Goal: Feedback & Contribution: Leave review/rating

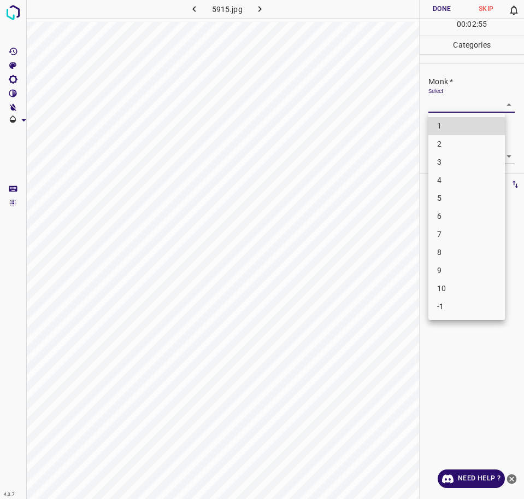
click at [495, 105] on body "4.3.7 5915.jpg Done Skip 0 00 : 02 : 55 Categories Monk * Select ​ [PERSON_NAME…" at bounding box center [262, 249] width 524 height 499
click at [446, 199] on li "5" at bounding box center [467, 198] width 77 height 18
type input "5"
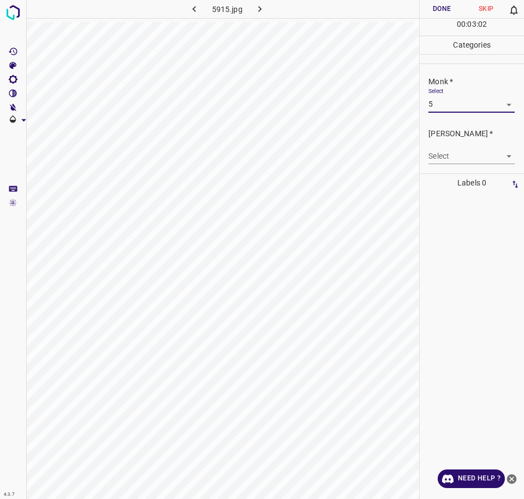
click at [495, 156] on body "4.3.7 5915.jpg Done Skip 0 00 : 03 : 02 Categories Monk * Select 5 5 [PERSON_NA…" at bounding box center [262, 249] width 524 height 499
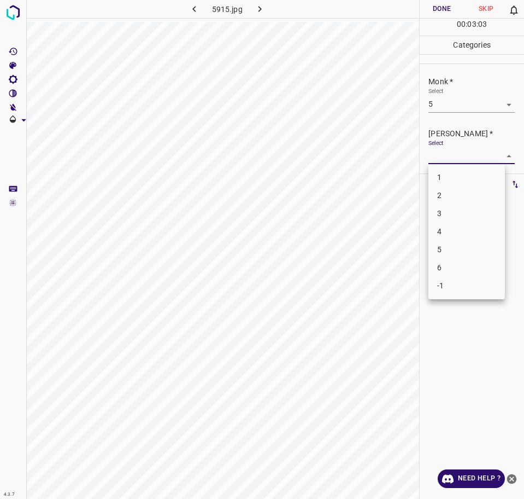
click at [457, 229] on li "4" at bounding box center [467, 232] width 77 height 18
type input "4"
click at [438, 11] on button "Done" at bounding box center [442, 9] width 44 height 18
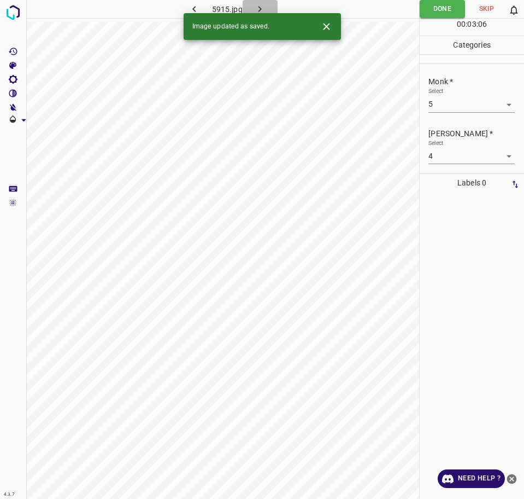
click at [252, 5] on button "button" at bounding box center [260, 9] width 35 height 18
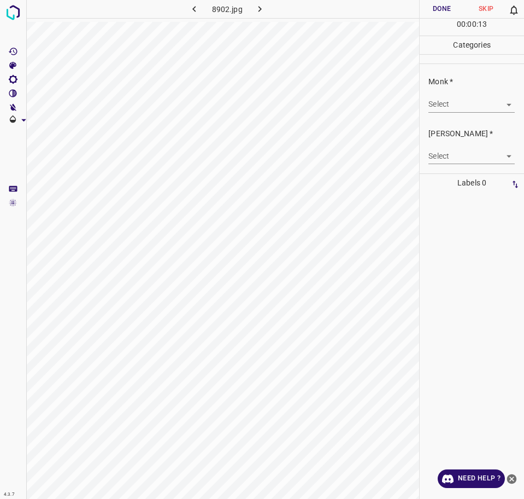
click at [456, 110] on body "4.3.7 8902.jpg Done Skip 0 00 : 00 : 13 Categories Monk * Select ​ [PERSON_NAME…" at bounding box center [262, 249] width 524 height 499
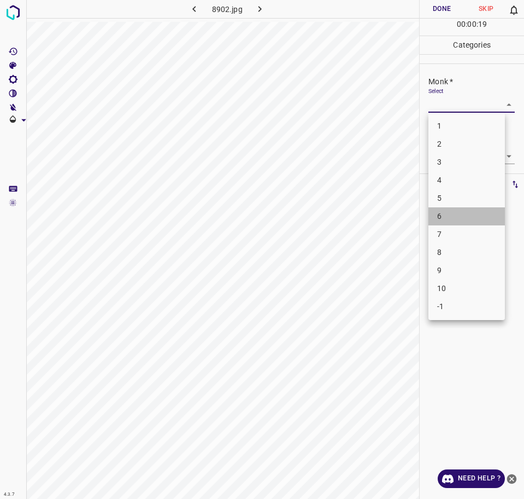
click at [468, 210] on li "6" at bounding box center [467, 216] width 77 height 18
type input "6"
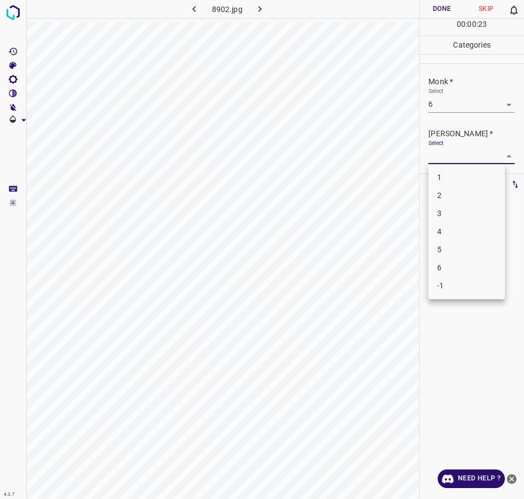
click at [492, 159] on body "4.3.7 8902.jpg Done Skip 0 00 : 00 : 23 Categories Monk * Select 6 6 [PERSON_NA…" at bounding box center [262, 249] width 524 height 499
click at [460, 229] on li "4" at bounding box center [467, 232] width 77 height 18
type input "4"
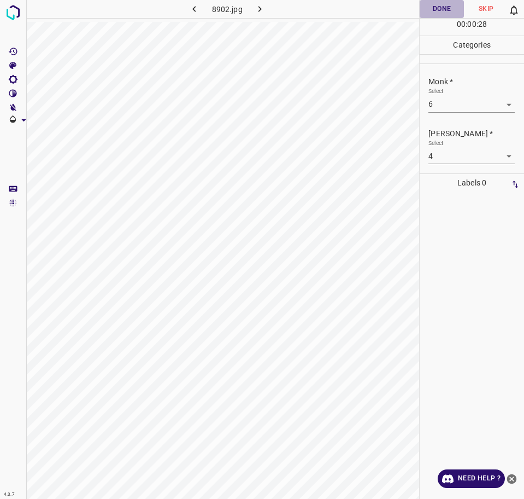
click at [435, 13] on button "Done" at bounding box center [442, 9] width 44 height 18
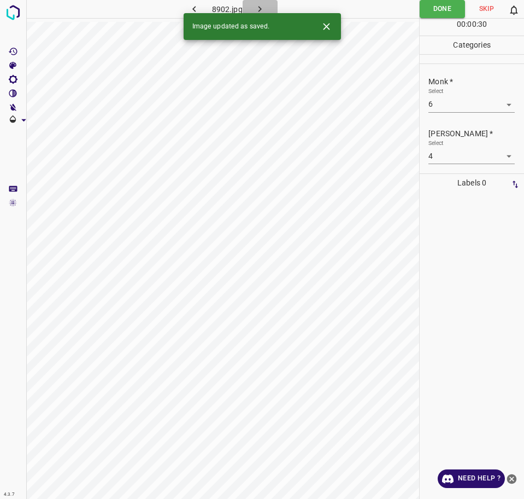
click at [262, 11] on icon "button" at bounding box center [259, 8] width 11 height 11
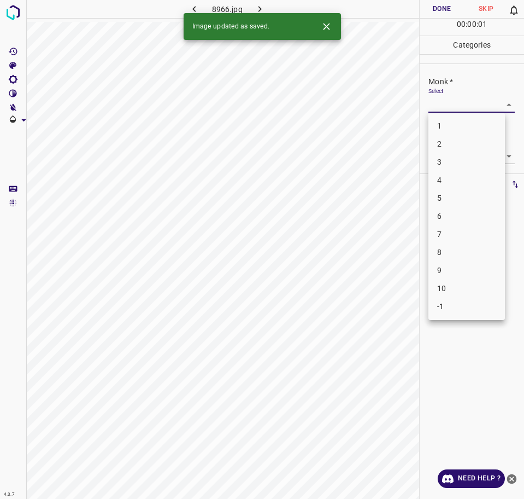
click at [469, 107] on body "4.3.7 8966.jpg Done Skip 0 00 : 00 : 01 Categories Monk * Select ​ [PERSON_NAME…" at bounding box center [262, 249] width 524 height 499
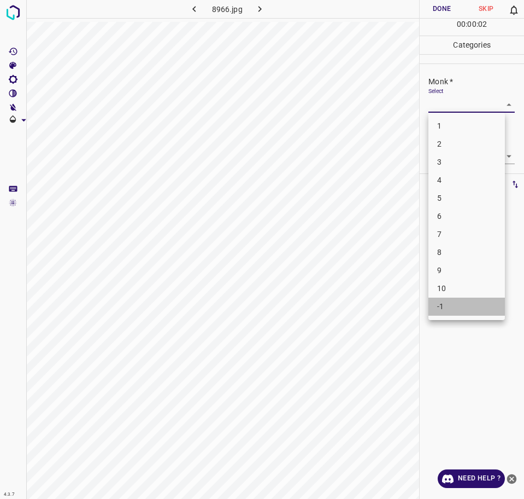
click at [454, 302] on li "-1" at bounding box center [467, 306] width 77 height 18
type input "-1"
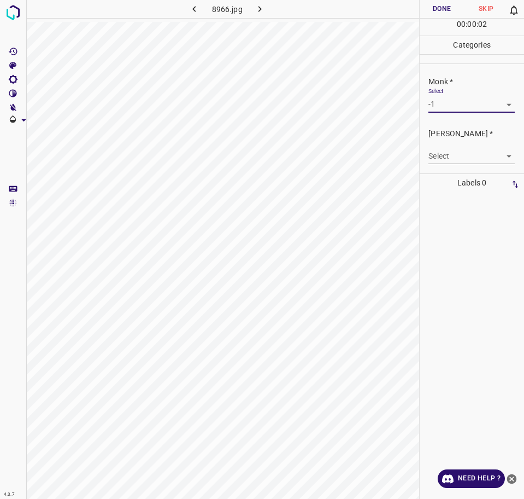
click at [454, 159] on body "4.3.7 8966.jpg Done Skip 0 00 : 00 : 02 Categories Monk * Select -1 -1 [PERSON_…" at bounding box center [262, 249] width 524 height 499
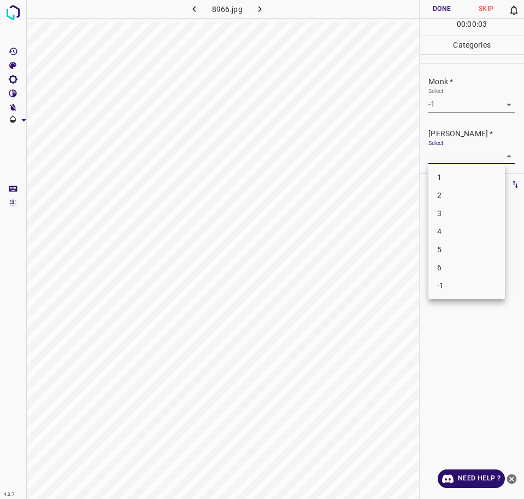
click at [462, 278] on li "-1" at bounding box center [467, 286] width 77 height 18
type input "-1"
click at [429, 13] on button "Done" at bounding box center [442, 9] width 44 height 18
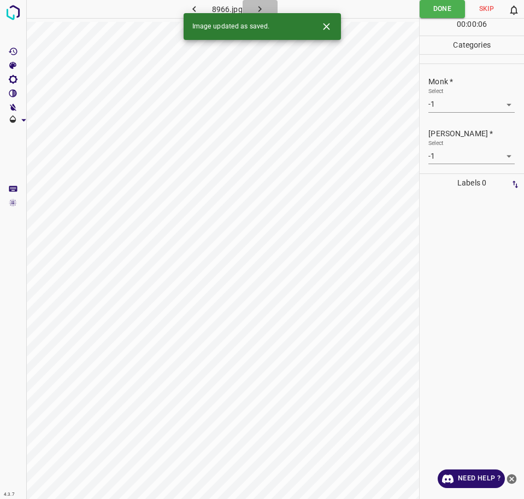
click at [262, 5] on icon "button" at bounding box center [259, 8] width 11 height 11
click at [452, 101] on body "4.3.7 rhus_dermatitis38.jpg Done Skip 0 00 : 00 : 02 Categories Monk * Select ​…" at bounding box center [262, 249] width 524 height 499
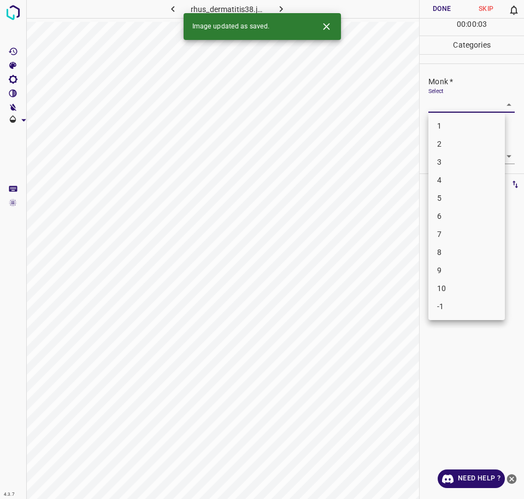
click at [446, 120] on li "1" at bounding box center [467, 126] width 77 height 18
type input "1"
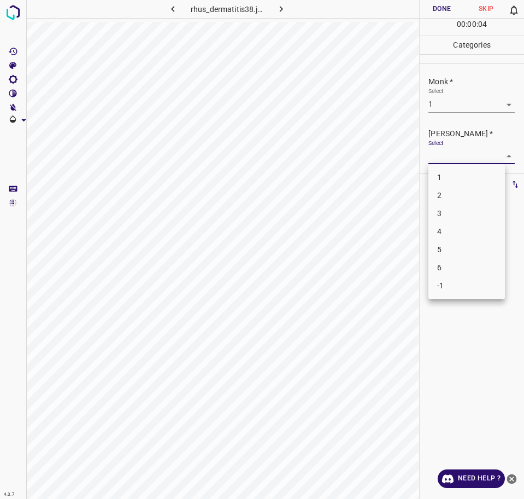
click at [452, 157] on body "4.3.7 rhus_dermatitis38.jpg Done Skip 0 00 : 00 : 04 Categories Monk * Select 1…" at bounding box center [262, 249] width 524 height 499
click at [440, 174] on li "1" at bounding box center [467, 177] width 77 height 18
type input "1"
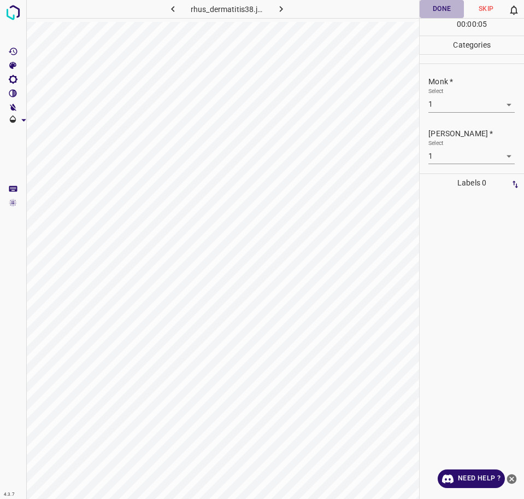
click at [443, 15] on button "Done" at bounding box center [442, 9] width 44 height 18
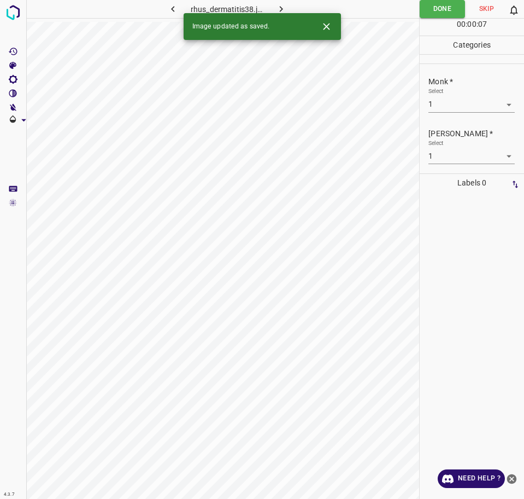
click at [283, 7] on icon "button" at bounding box center [281, 8] width 11 height 11
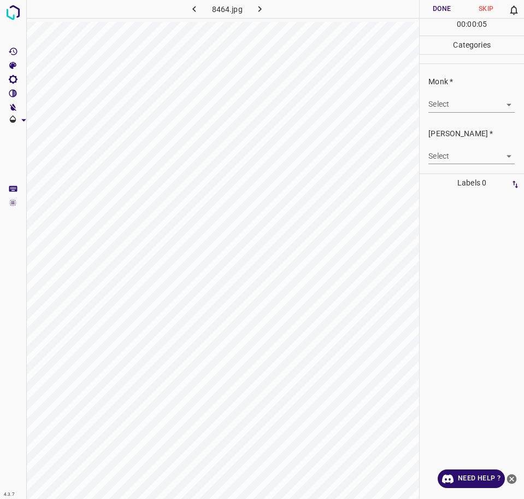
click at [478, 110] on body "4.3.7 8464.jpg Done Skip 0 00 : 00 : 05 Categories Monk * Select ​ [PERSON_NAME…" at bounding box center [262, 249] width 524 height 499
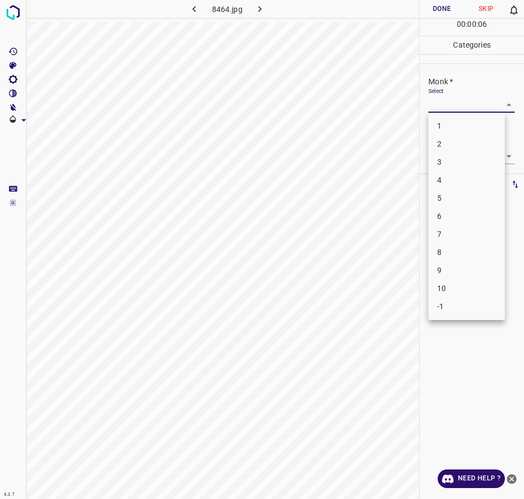
click at [461, 177] on li "4" at bounding box center [467, 180] width 77 height 18
type input "4"
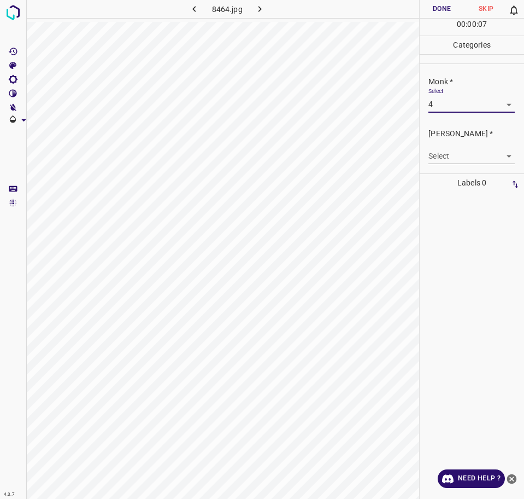
click at [460, 158] on body "4.3.7 8464.jpg Done Skip 0 00 : 00 : 07 Categories Monk * Select 4 4 [PERSON_NA…" at bounding box center [262, 249] width 524 height 499
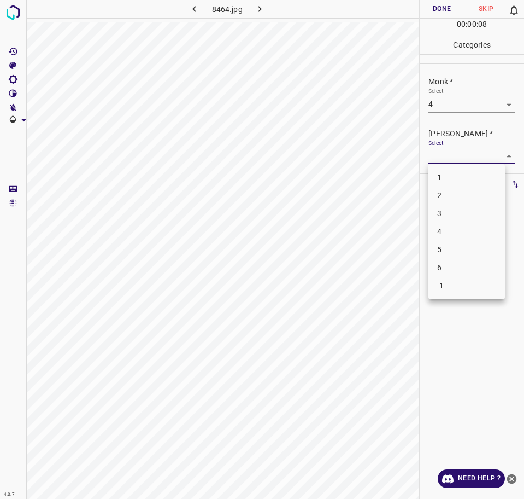
click at [466, 205] on li "3" at bounding box center [467, 214] width 77 height 18
type input "3"
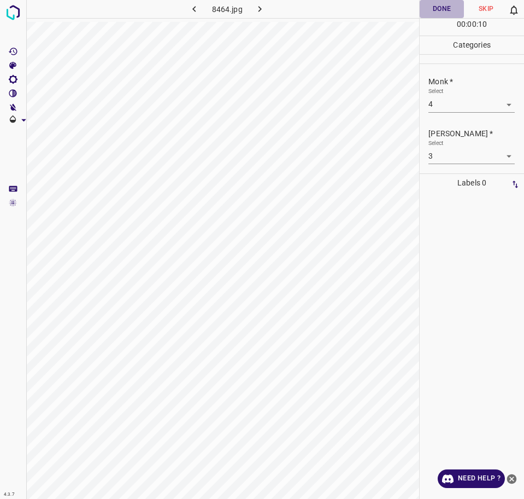
click at [431, 11] on button "Done" at bounding box center [442, 9] width 44 height 18
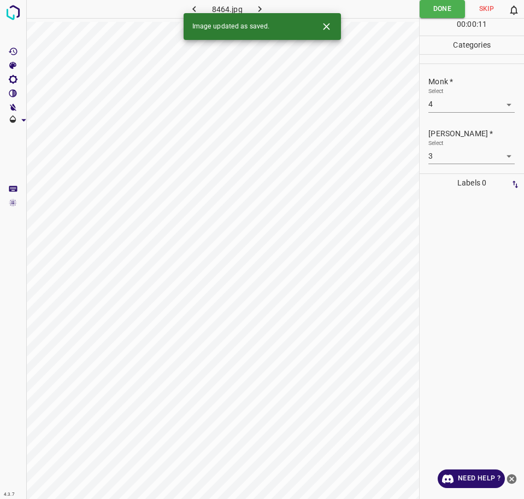
click at [256, 4] on icon "button" at bounding box center [259, 8] width 11 height 11
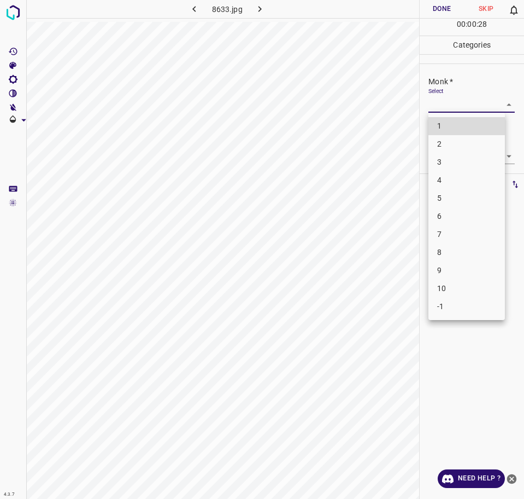
click at [458, 106] on body "4.3.7 8633.jpg Done Skip 0 00 : 00 : 28 Categories Monk * Select ​ [PERSON_NAME…" at bounding box center [262, 249] width 524 height 499
click at [455, 227] on li "7" at bounding box center [467, 234] width 77 height 18
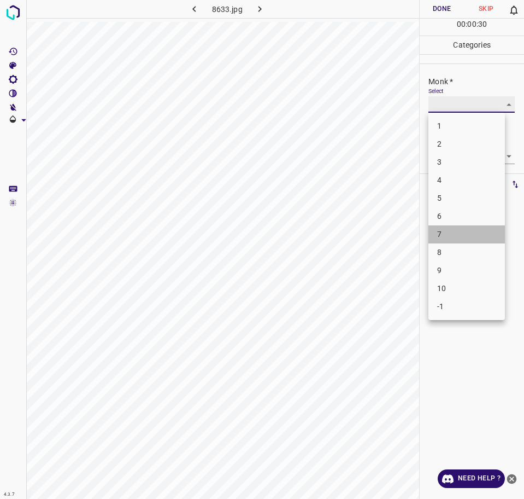
type input "7"
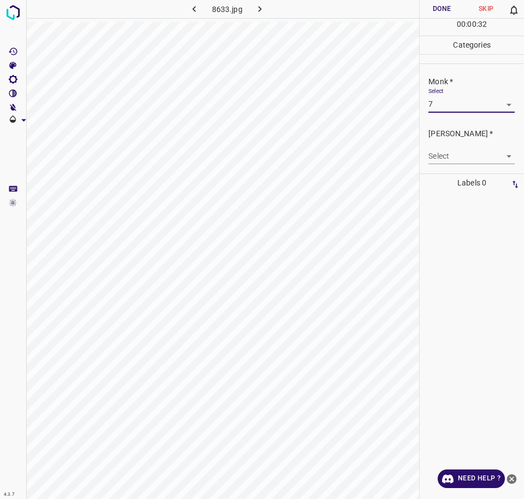
click at [453, 159] on body "4.3.7 8633.jpg Done Skip 0 00 : 00 : 32 Categories Monk * Select 7 7 [PERSON_NA…" at bounding box center [262, 249] width 524 height 499
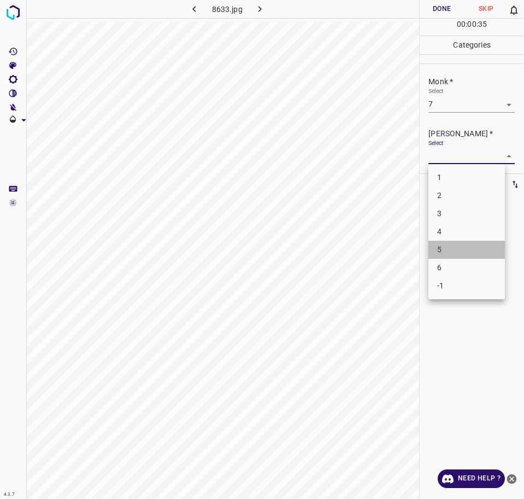
click at [464, 245] on li "5" at bounding box center [467, 250] width 77 height 18
type input "5"
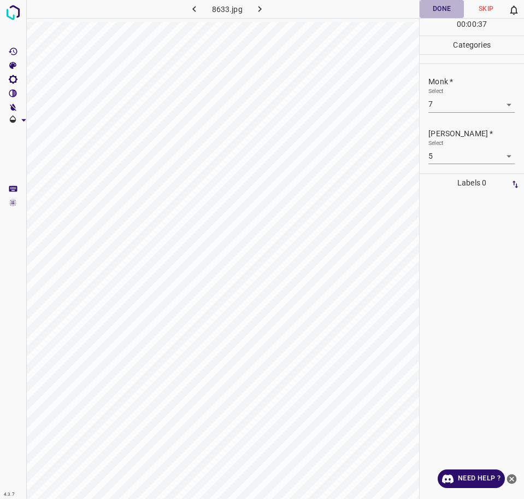
click at [439, 3] on button "Done" at bounding box center [442, 9] width 44 height 18
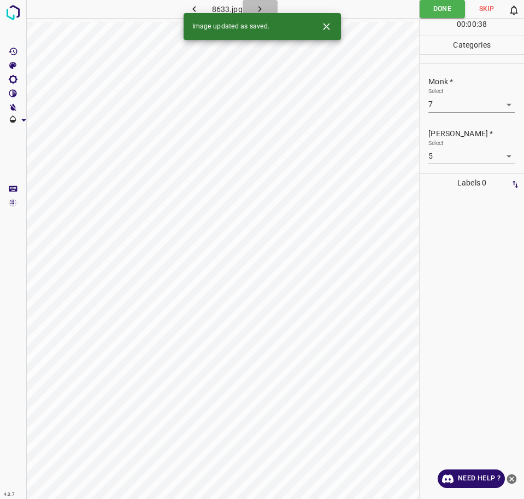
click at [265, 7] on icon "button" at bounding box center [259, 8] width 11 height 11
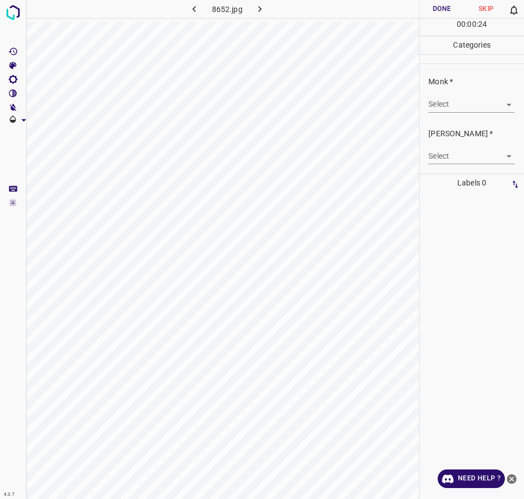
click at [498, 100] on body "4.3.7 8652.jpg Done Skip 0 00 : 00 : 24 Categories Monk * Select ​ [PERSON_NAME…" at bounding box center [262, 249] width 524 height 499
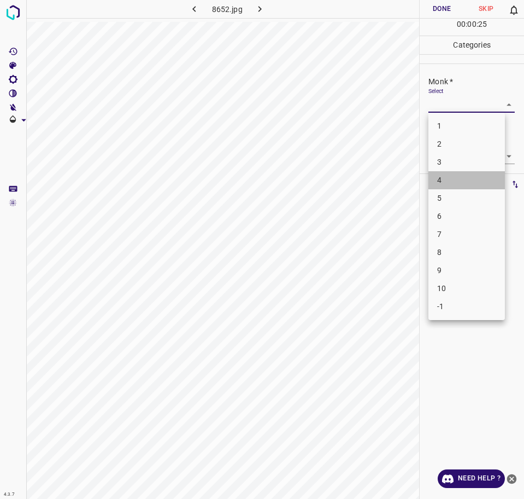
click at [448, 187] on li "4" at bounding box center [467, 180] width 77 height 18
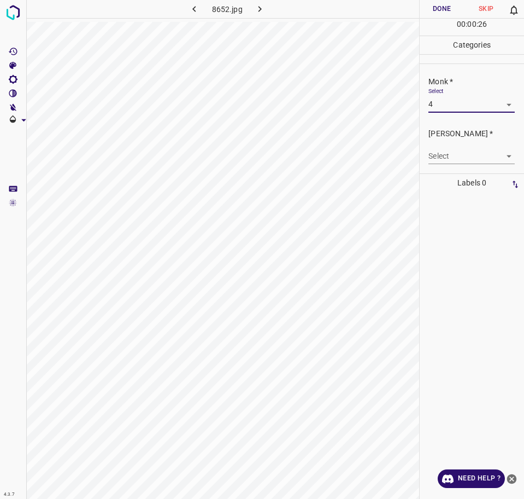
click at [464, 113] on div "Monk * Select 4 4" at bounding box center [472, 93] width 104 height 51
click at [464, 106] on body "4.3.7 8652.jpg Done Skip 0 00 : 00 : 27 Categories Monk * Select 4 4 [PERSON_NA…" at bounding box center [262, 249] width 524 height 499
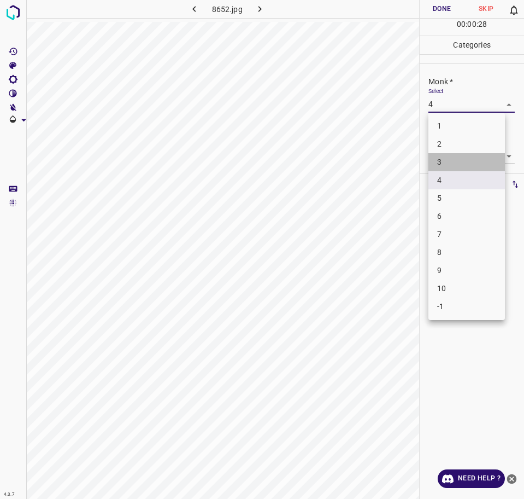
click at [451, 159] on li "3" at bounding box center [467, 162] width 77 height 18
type input "3"
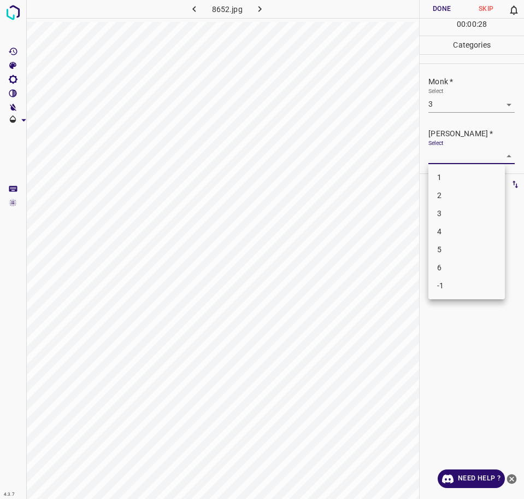
click at [447, 156] on body "4.3.7 8652.jpg Done Skip 0 00 : 00 : 28 Categories Monk * Select 3 3 [PERSON_NA…" at bounding box center [262, 249] width 524 height 499
click at [448, 192] on li "2" at bounding box center [467, 195] width 77 height 18
type input "2"
click at [451, 13] on button "Done" at bounding box center [442, 9] width 44 height 18
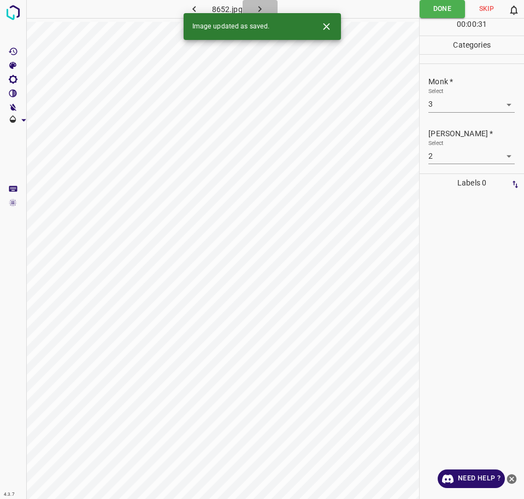
click at [256, 7] on icon "button" at bounding box center [259, 8] width 11 height 11
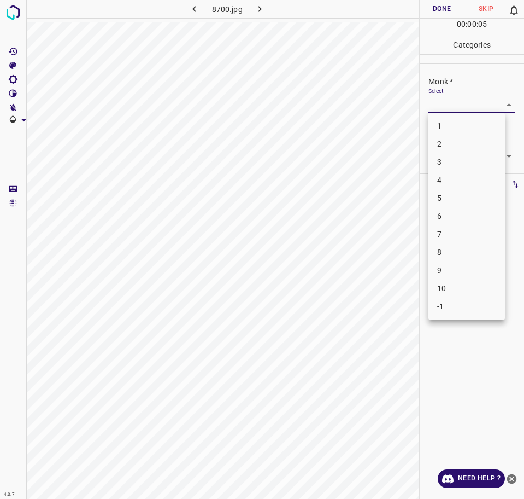
click at [463, 103] on body "4.3.7 8700.jpg Done Skip 0 00 : 00 : 05 Categories Monk * Select ​ [PERSON_NAME…" at bounding box center [262, 249] width 524 height 499
click at [446, 183] on li "4" at bounding box center [467, 180] width 77 height 18
type input "4"
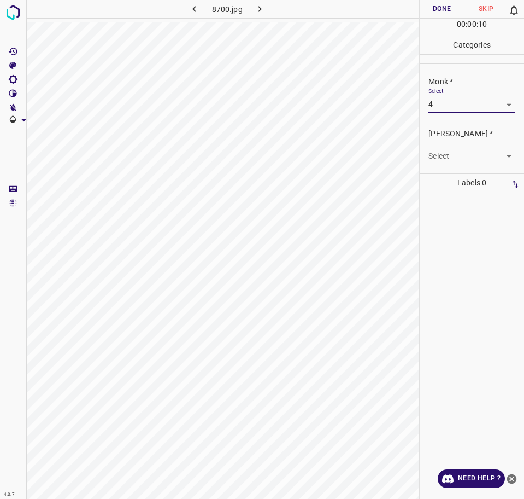
click at [481, 156] on body "4.3.7 8700.jpg Done Skip 0 00 : 00 : 10 Categories Monk * Select 4 4 [PERSON_NA…" at bounding box center [262, 249] width 524 height 499
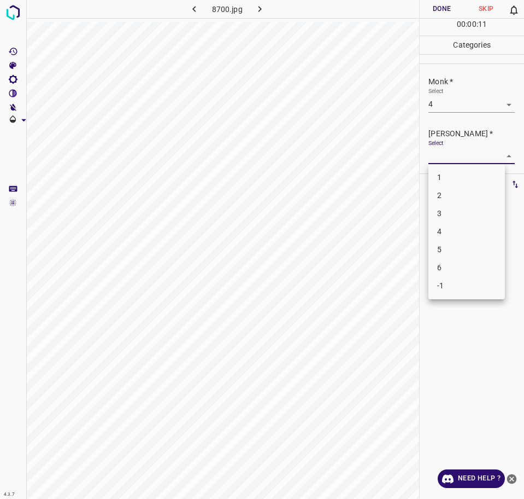
click at [437, 212] on li "3" at bounding box center [467, 214] width 77 height 18
type input "3"
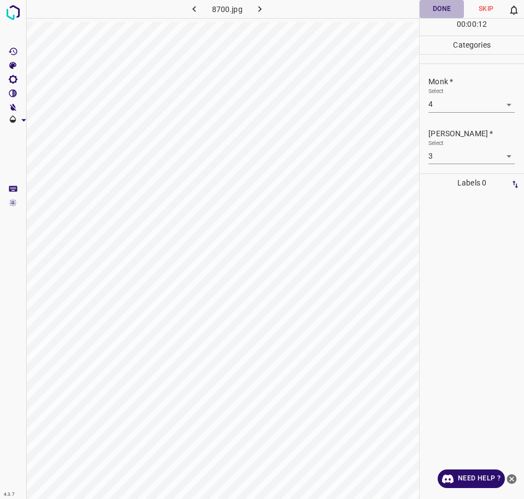
click at [425, 9] on button "Done" at bounding box center [442, 9] width 44 height 18
click at [261, 10] on icon "button" at bounding box center [259, 8] width 11 height 11
click at [457, 105] on body "4.3.7 8771.jpg Done Skip 0 00 : 00 : 02 Categories Monk * Select ​ [PERSON_NAME…" at bounding box center [262, 249] width 524 height 499
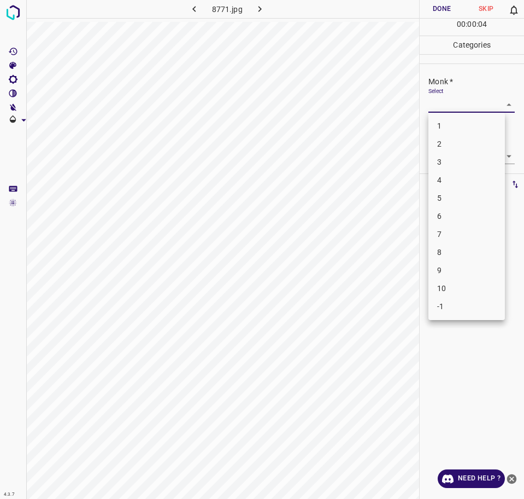
click at [445, 217] on li "6" at bounding box center [467, 216] width 77 height 18
type input "6"
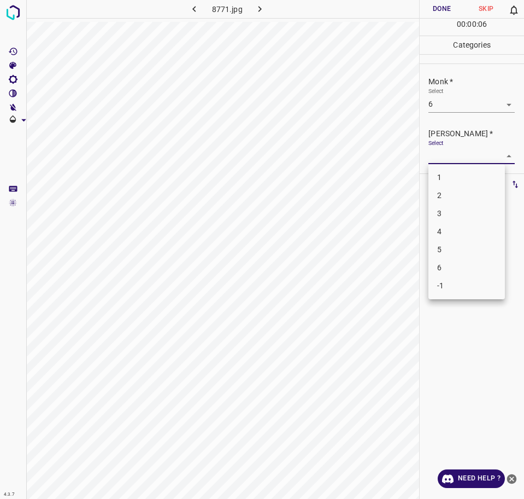
click at [453, 155] on body "4.3.7 8771.jpg Done Skip 0 00 : 00 : 06 Categories Monk * Select 6 6 [PERSON_NA…" at bounding box center [262, 249] width 524 height 499
click at [446, 227] on li "4" at bounding box center [467, 232] width 77 height 18
type input "4"
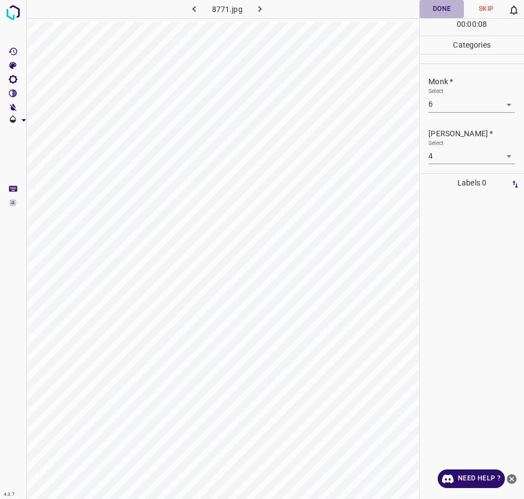
click at [435, 14] on button "Done" at bounding box center [442, 9] width 44 height 18
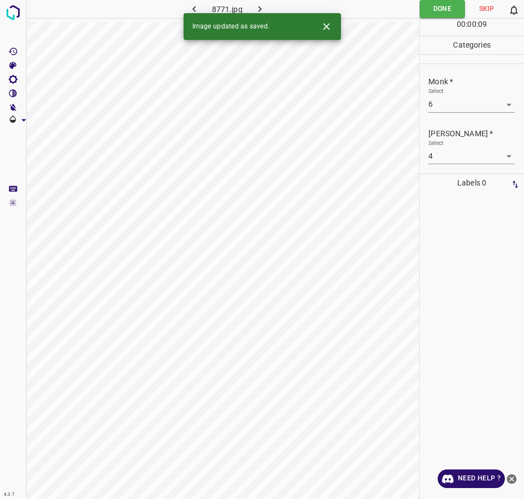
click at [256, 12] on icon "button" at bounding box center [259, 8] width 11 height 11
click at [443, 104] on body "4.3.7 8979.jpg Done Skip 0 00 : 00 : 01 Categories Monk * Select ​ [PERSON_NAME…" at bounding box center [262, 249] width 524 height 499
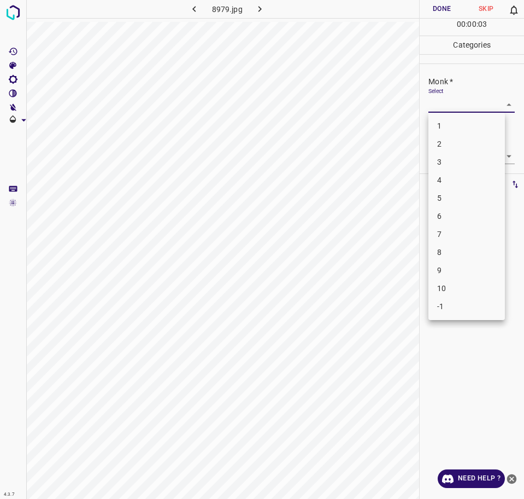
click at [451, 177] on li "4" at bounding box center [467, 180] width 77 height 18
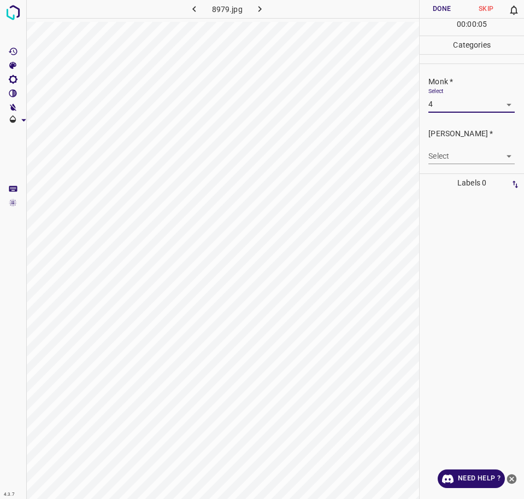
click at [447, 109] on body "4.3.7 8979.jpg Done Skip 0 00 : 00 : 05 Categories Monk * Select 4 4 [PERSON_NA…" at bounding box center [262, 249] width 524 height 499
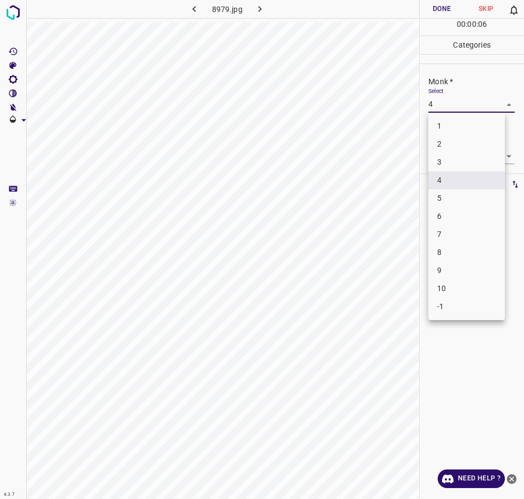
click at [450, 157] on li "3" at bounding box center [467, 162] width 77 height 18
type input "3"
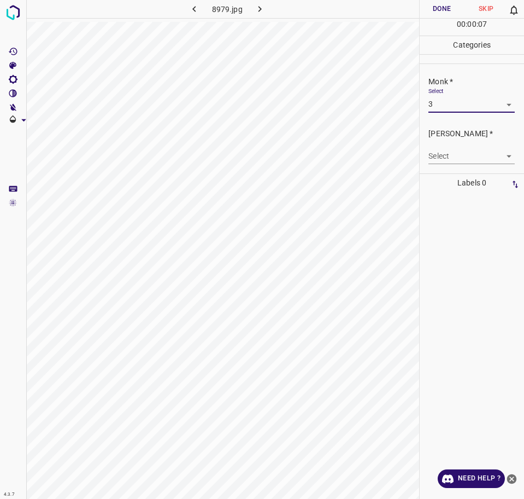
click at [448, 150] on body "4.3.7 8979.jpg Done Skip 0 00 : 00 : 07 Categories Monk * Select 3 3 [PERSON_NA…" at bounding box center [262, 249] width 524 height 499
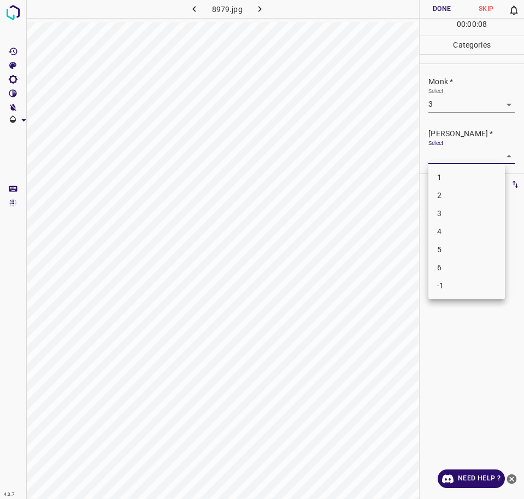
click at [439, 200] on li "2" at bounding box center [467, 195] width 77 height 18
type input "2"
click at [437, 26] on div "00 : 00 : 08" at bounding box center [472, 27] width 104 height 17
click at [436, 12] on button "Done" at bounding box center [442, 9] width 44 height 18
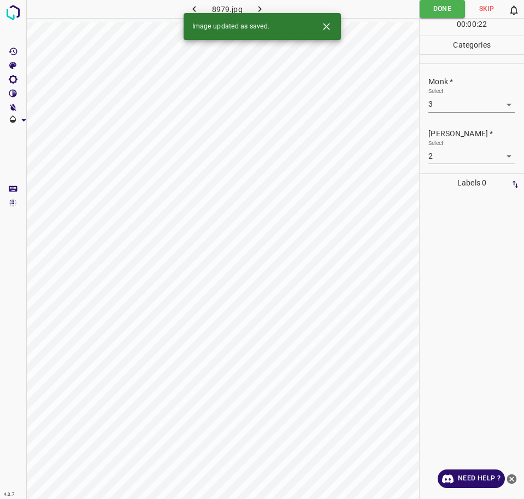
click at [262, 5] on icon "button" at bounding box center [259, 8] width 11 height 11
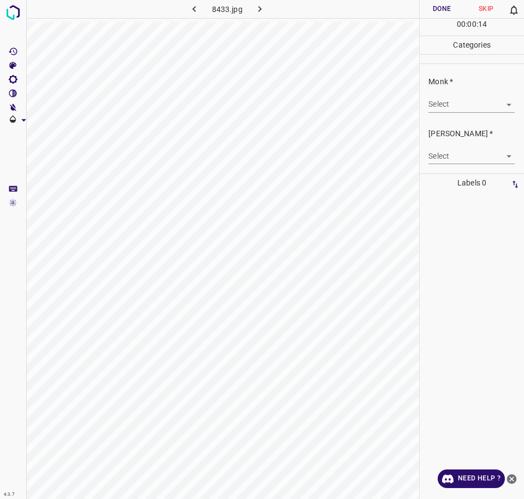
click at [475, 104] on body "4.3.7 8433.jpg Done Skip 0 00 : 00 : 14 Categories Monk * Select ​ [PERSON_NAME…" at bounding box center [262, 249] width 524 height 499
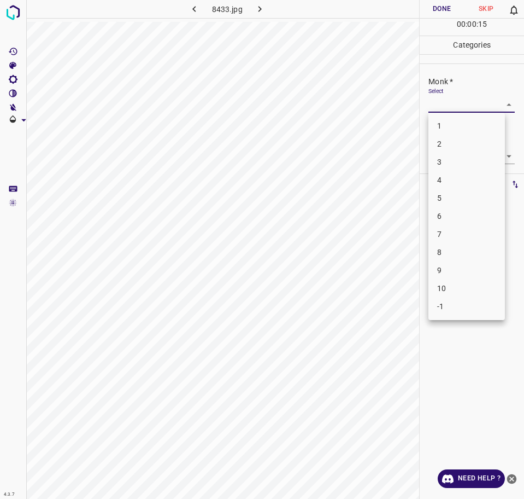
click at [464, 249] on li "8" at bounding box center [467, 252] width 77 height 18
type input "8"
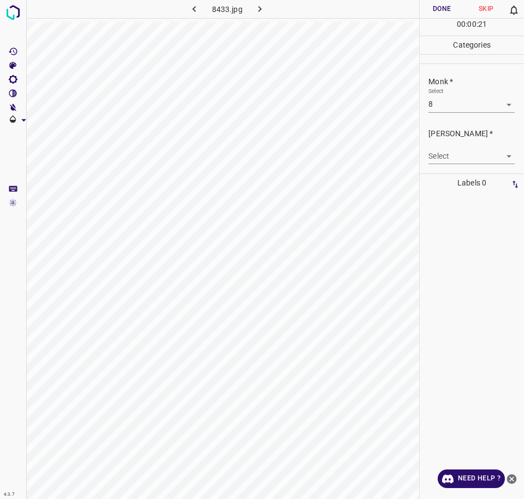
click at [480, 155] on body "4.3.7 8433.jpg Done Skip 0 00 : 00 : 21 Categories Monk * Select 8 8 [PERSON_NA…" at bounding box center [262, 249] width 524 height 499
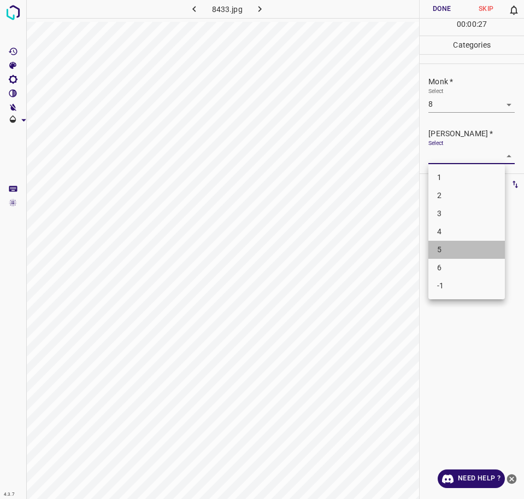
click at [448, 241] on li "5" at bounding box center [467, 250] width 77 height 18
type input "5"
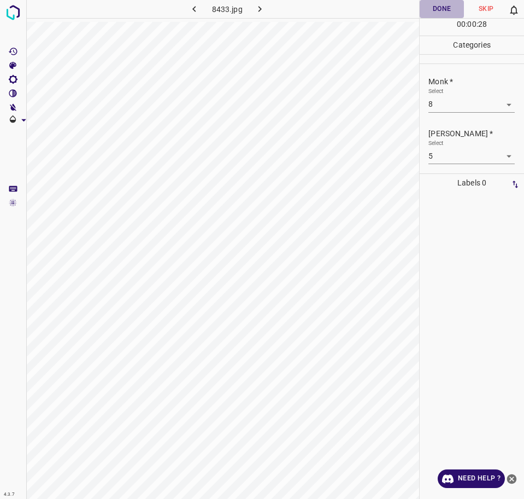
click at [444, 4] on button "Done" at bounding box center [442, 9] width 44 height 18
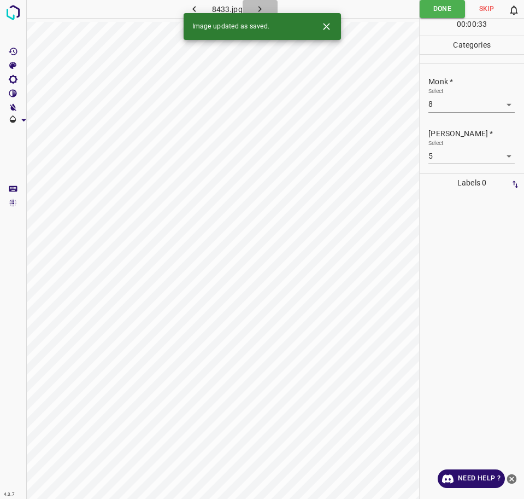
click at [261, 3] on icon "button" at bounding box center [259, 8] width 11 height 11
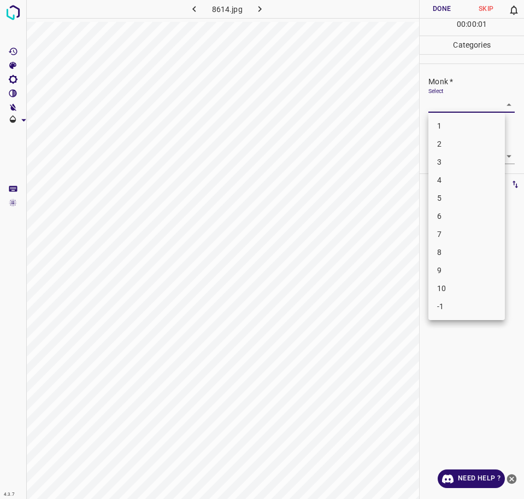
click at [455, 110] on body "4.3.7 8614.jpg Done Skip 0 00 : 00 : 01 Categories Monk * Select ​ [PERSON_NAME…" at bounding box center [262, 249] width 524 height 499
click at [448, 182] on li "4" at bounding box center [467, 180] width 77 height 18
type input "4"
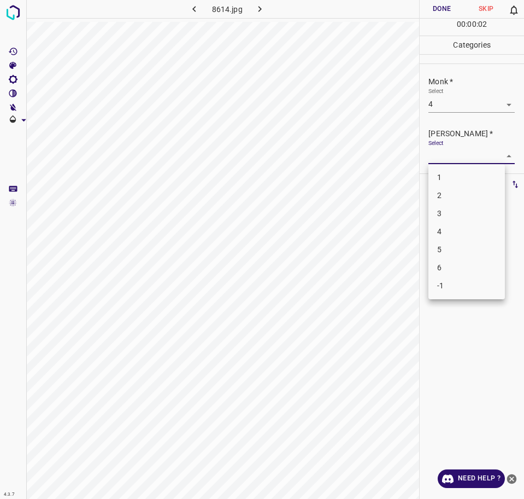
click at [454, 159] on body "4.3.7 8614.jpg Done Skip 0 00 : 00 : 02 Categories Monk * Select 4 4 [PERSON_NA…" at bounding box center [262, 249] width 524 height 499
click at [454, 209] on li "3" at bounding box center [467, 214] width 77 height 18
type input "3"
click at [449, 7] on button "Done" at bounding box center [442, 9] width 44 height 18
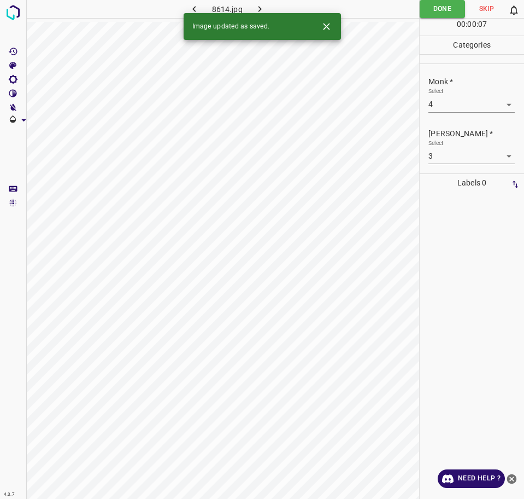
click at [257, 9] on icon "button" at bounding box center [259, 8] width 11 height 11
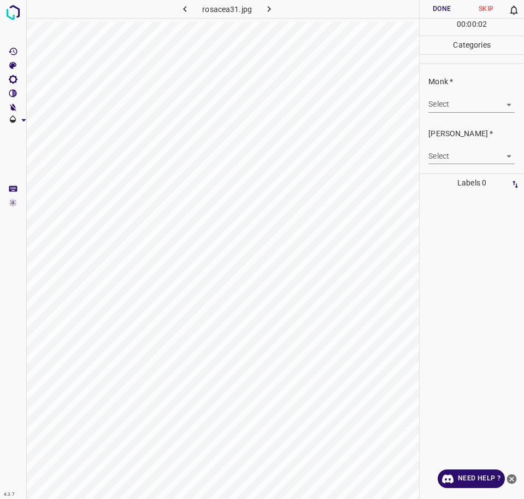
click at [465, 112] on body "4.3.7 rosacea31.jpg Done Skip 0 00 : 00 : 02 Categories Monk * Select ​ [PERSON…" at bounding box center [262, 249] width 524 height 499
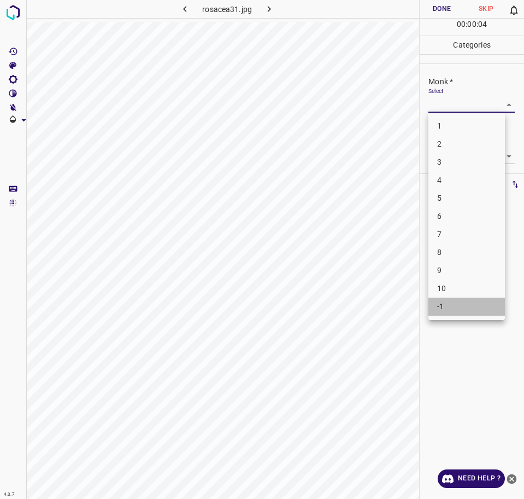
click at [442, 307] on li "-1" at bounding box center [467, 306] width 77 height 18
type input "-1"
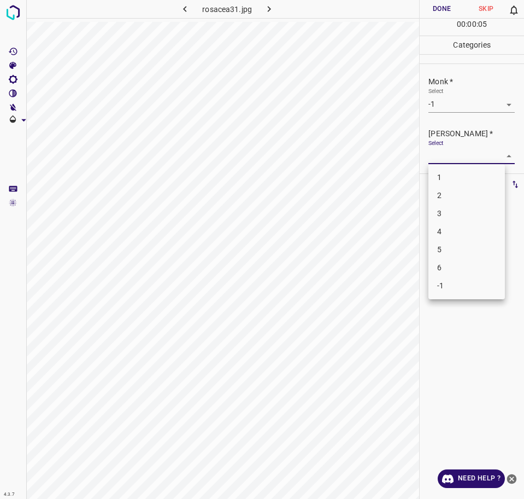
click at [444, 154] on body "4.3.7 rosacea31.jpg Done Skip 0 00 : 00 : 05 Categories Monk * Select -1 -1 [PE…" at bounding box center [262, 249] width 524 height 499
click at [434, 284] on li "-1" at bounding box center [467, 286] width 77 height 18
type input "-1"
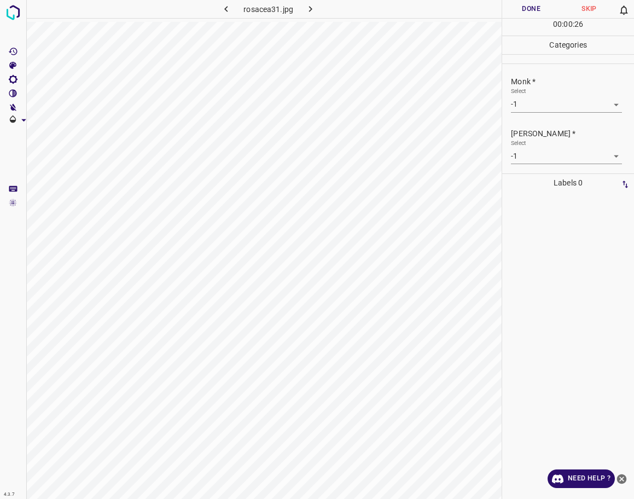
click at [524, 103] on body "4.3.7 rosacea31.jpg Done Skip 0 00 : 00 : 26 Categories Monk * Select -1 -1 [PE…" at bounding box center [317, 249] width 634 height 499
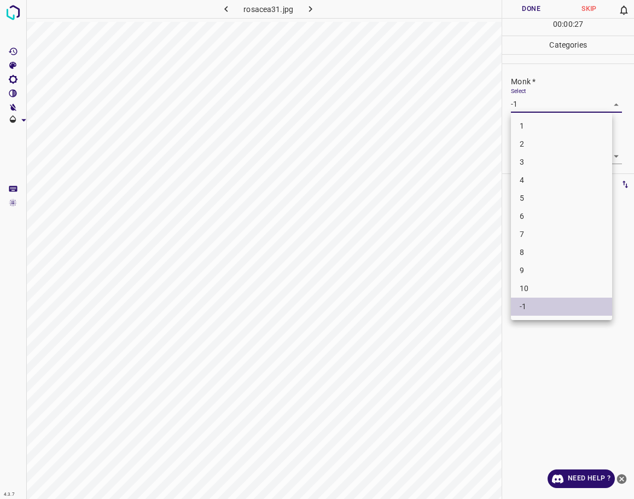
click at [524, 160] on li "3" at bounding box center [561, 162] width 101 height 18
type input "3"
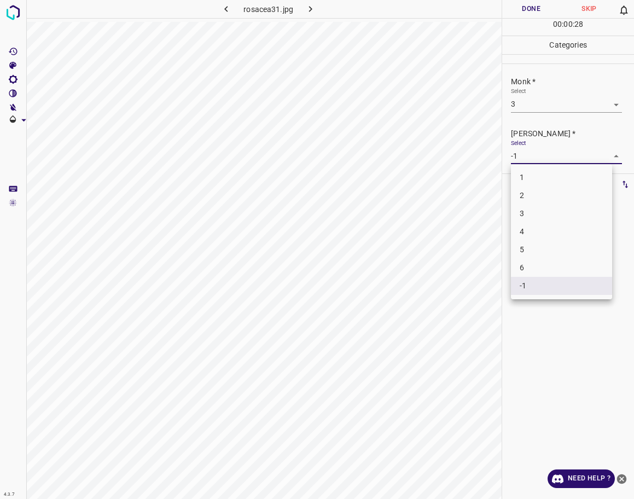
click at [524, 156] on body "4.3.7 rosacea31.jpg Done Skip 0 00 : 00 : 28 Categories Monk * Select 3 3 [PERS…" at bounding box center [317, 249] width 634 height 499
click at [524, 198] on li "2" at bounding box center [561, 195] width 101 height 18
type input "2"
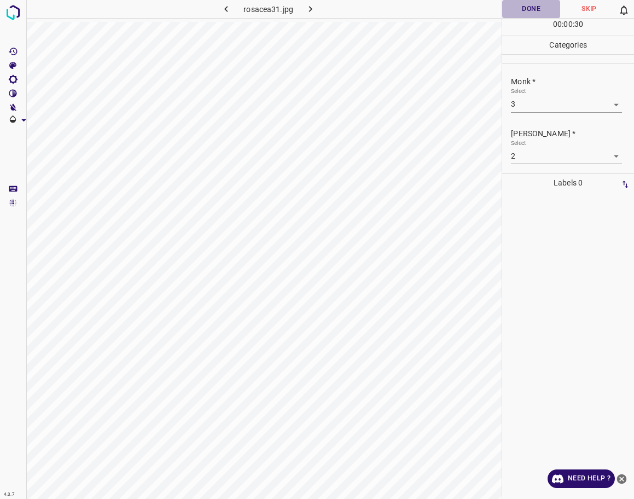
click at [520, 11] on button "Done" at bounding box center [531, 9] width 58 height 18
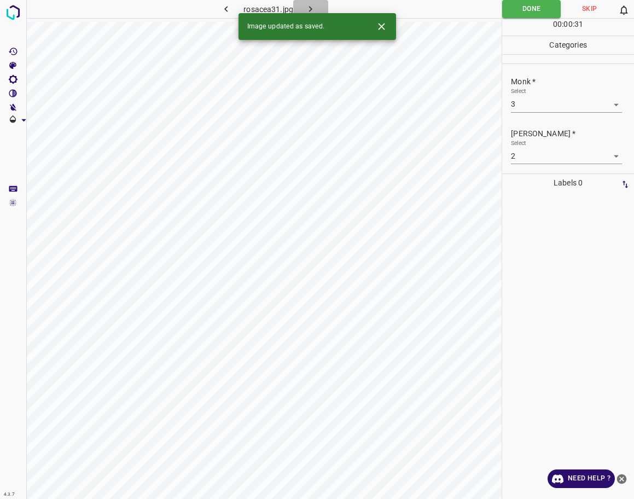
click at [303, 5] on button "button" at bounding box center [310, 9] width 35 height 18
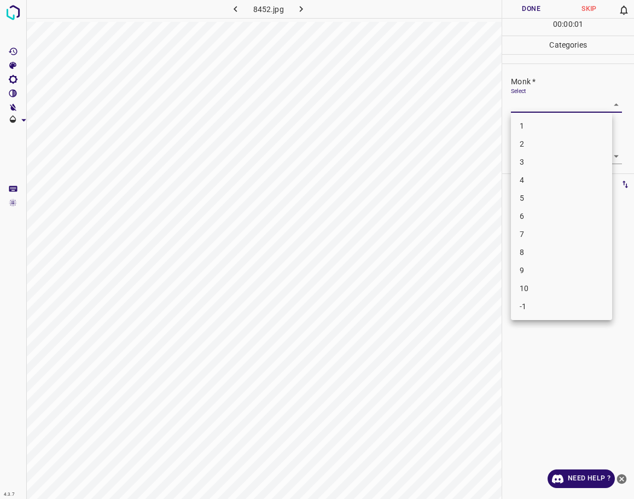
click at [524, 108] on body "4.3.7 8452.jpg Done Skip 0 00 : 00 : 01 Categories Monk * Select ​ [PERSON_NAME…" at bounding box center [317, 249] width 634 height 499
click at [524, 302] on li "-1" at bounding box center [561, 306] width 101 height 18
type input "-1"
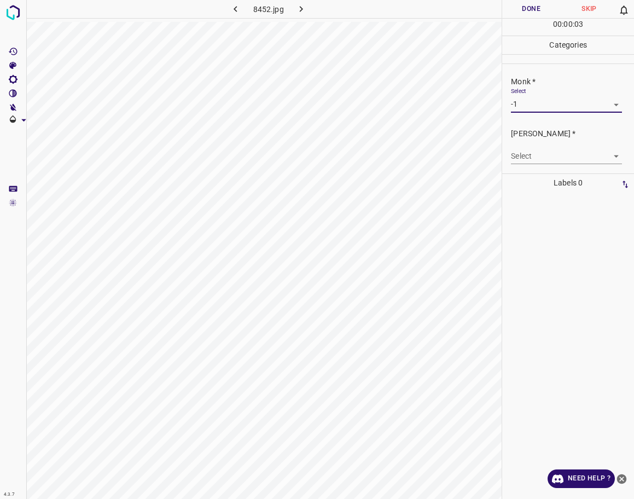
click at [524, 158] on body "4.3.7 8452.jpg Done Skip 0 00 : 00 : 03 Categories Monk * Select -1 -1 [PERSON_…" at bounding box center [317, 249] width 634 height 499
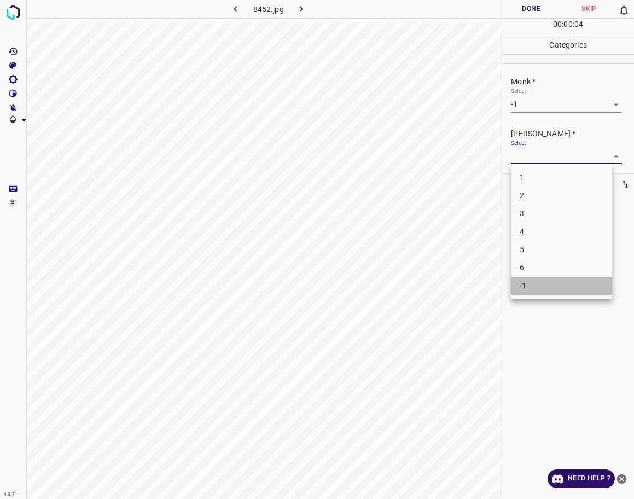
click at [524, 290] on li "-1" at bounding box center [561, 286] width 101 height 18
type input "-1"
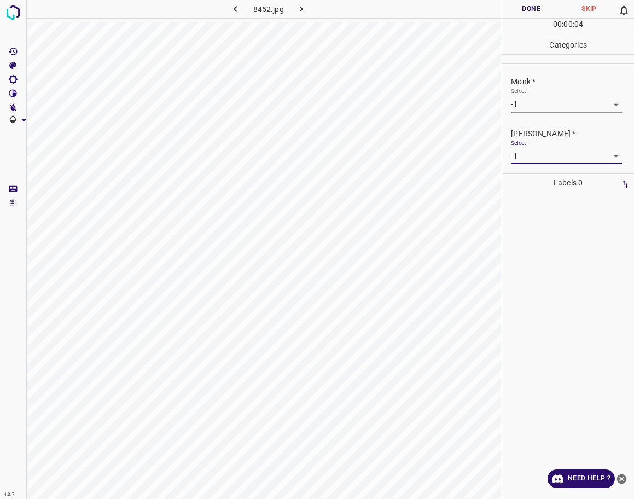
click at [524, 15] on button "Done" at bounding box center [531, 9] width 58 height 18
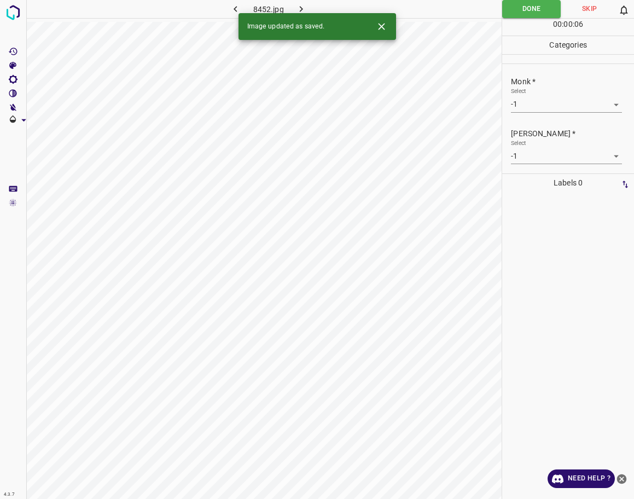
click at [296, 2] on button "button" at bounding box center [301, 9] width 35 height 18
click at [524, 107] on body "4.3.7 8628.jpg Done Skip 0 00 : 00 : 06 Categories Monk * Select ​ [PERSON_NAME…" at bounding box center [317, 249] width 634 height 499
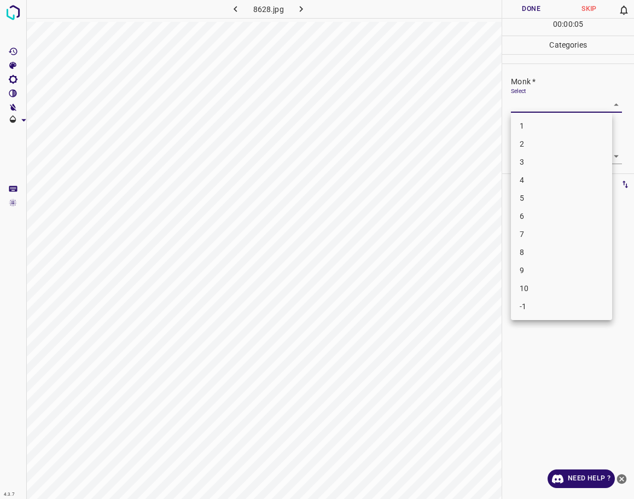
click at [524, 147] on li "2" at bounding box center [561, 144] width 101 height 18
type input "2"
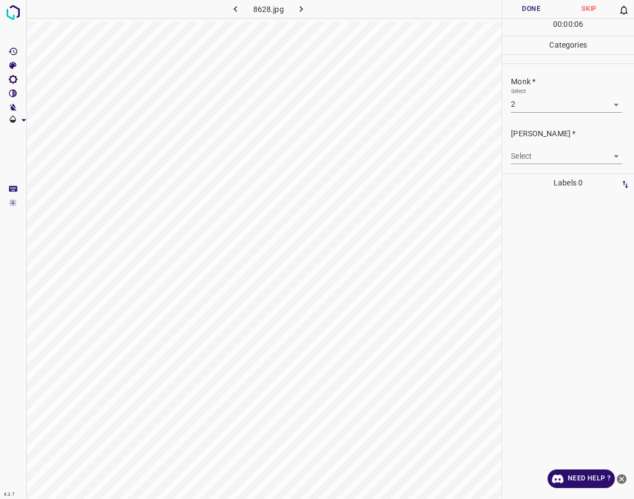
click at [524, 148] on body "4.3.7 8628.jpg Done Skip 0 00 : 00 : 06 Categories Monk * Select 2 2 [PERSON_NA…" at bounding box center [317, 249] width 634 height 499
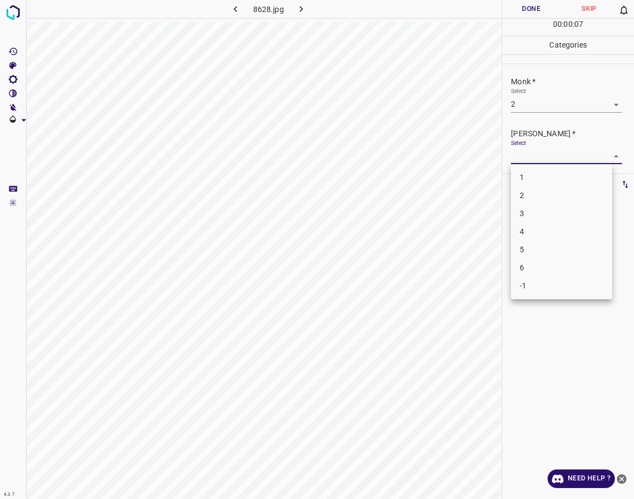
click at [524, 173] on li "1" at bounding box center [561, 177] width 101 height 18
type input "1"
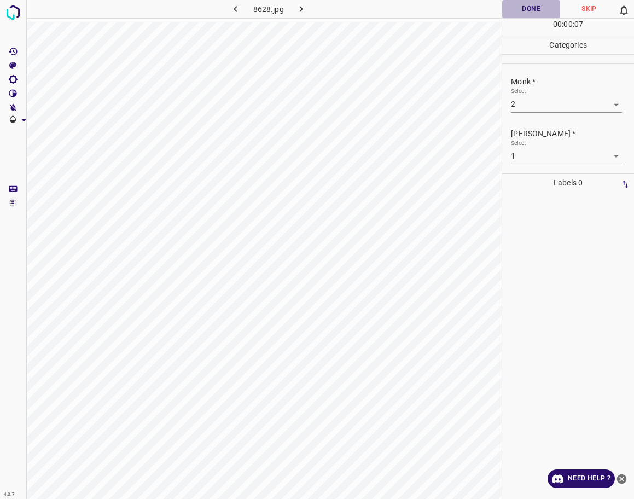
click at [524, 16] on button "Done" at bounding box center [531, 9] width 58 height 18
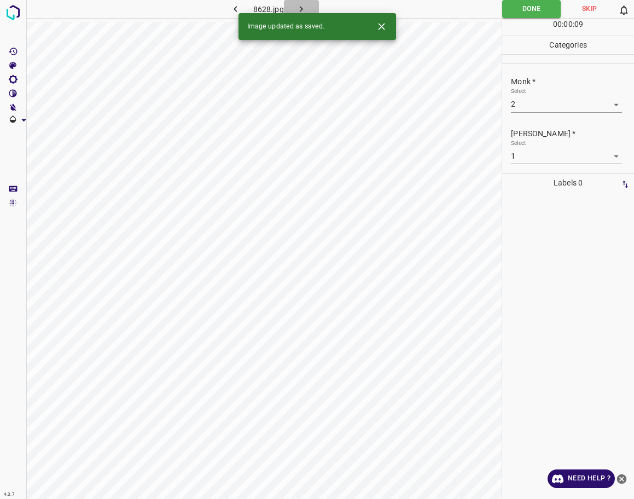
click at [305, 10] on icon "button" at bounding box center [300, 8] width 11 height 11
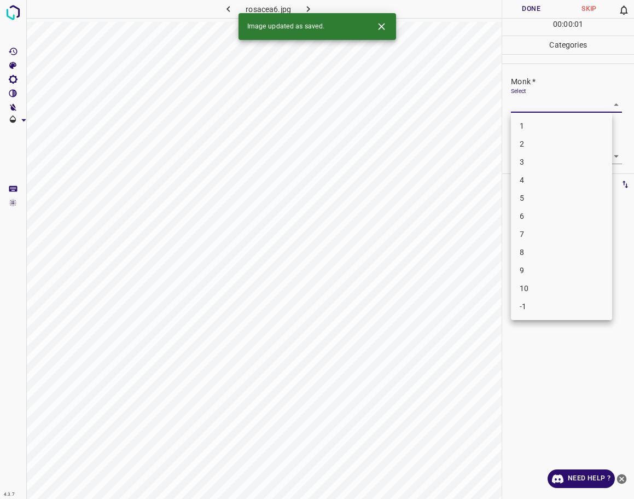
drag, startPoint x: 550, startPoint y: 106, endPoint x: 548, endPoint y: 113, distance: 6.8
click at [524, 105] on body "4.3.7 rosacea6.jpg Done Skip 0 00 : 00 : 01 Categories Monk * Select ​ [PERSON_…" at bounding box center [317, 249] width 634 height 499
click at [524, 161] on li "3" at bounding box center [561, 162] width 101 height 18
type input "3"
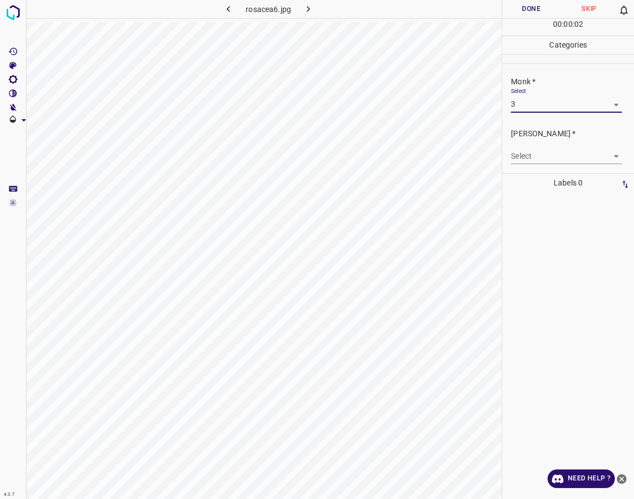
click at [524, 157] on body "4.3.7 rosacea6.jpg Done Skip 0 00 : 00 : 02 Categories Monk * Select 3 3 [PERSO…" at bounding box center [317, 249] width 634 height 499
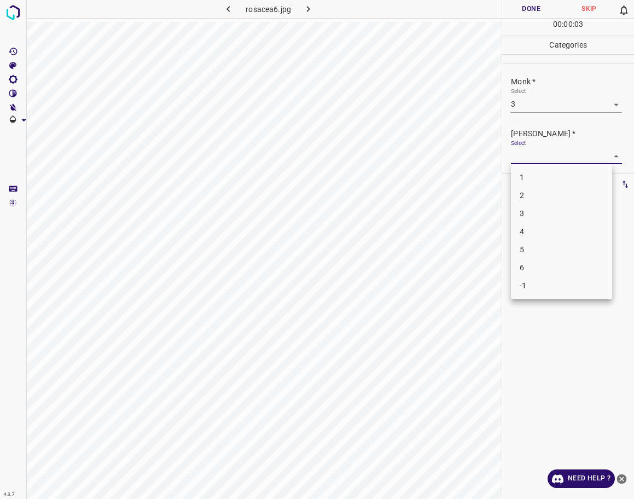
click at [524, 193] on li "2" at bounding box center [561, 195] width 101 height 18
type input "2"
click at [524, 11] on button "Done" at bounding box center [531, 9] width 58 height 18
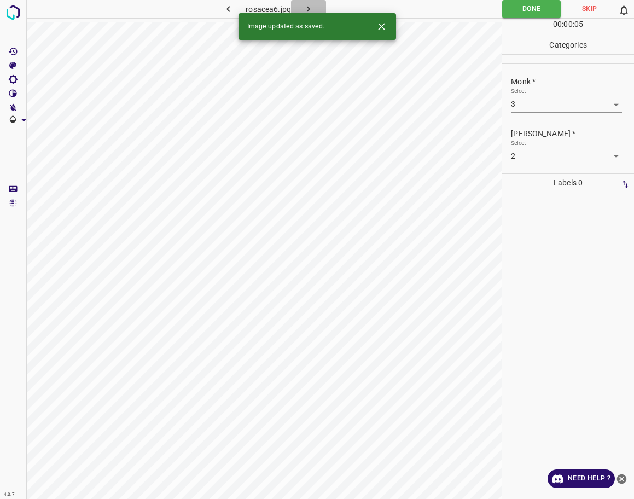
click at [305, 10] on icon "button" at bounding box center [307, 8] width 11 height 11
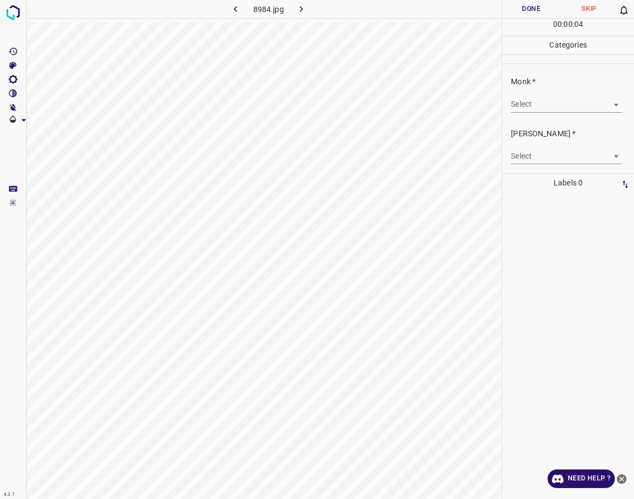
click at [524, 108] on body "4.3.7 8984.jpg Done Skip 0 00 : 00 : 04 Categories Monk * Select ​ [PERSON_NAME…" at bounding box center [317, 249] width 634 height 499
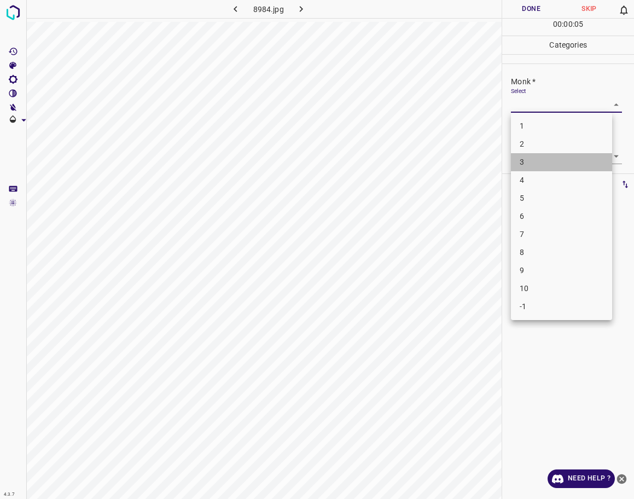
click at [524, 163] on li "3" at bounding box center [561, 162] width 101 height 18
type input "3"
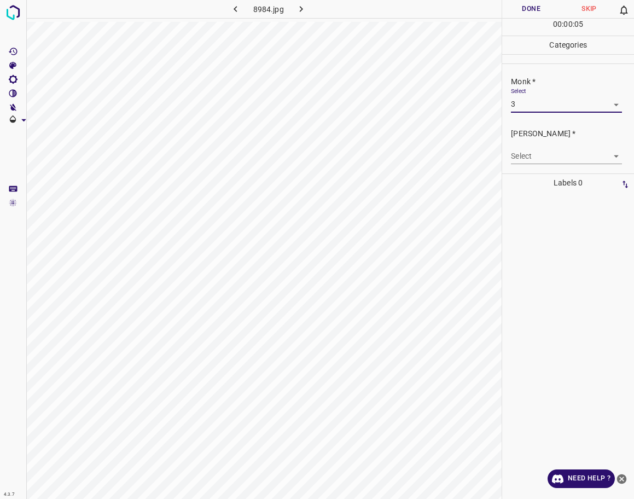
click at [524, 154] on body "4.3.7 8984.jpg Done Skip 0 00 : 00 : 05 Categories Monk * Select 3 3 [PERSON_NA…" at bounding box center [317, 249] width 634 height 499
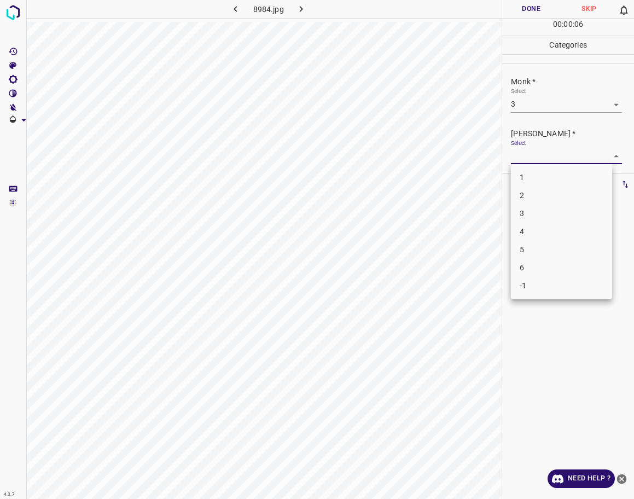
click at [524, 192] on li "2" at bounding box center [561, 195] width 101 height 18
type input "2"
click at [513, 16] on button "Done" at bounding box center [531, 9] width 58 height 18
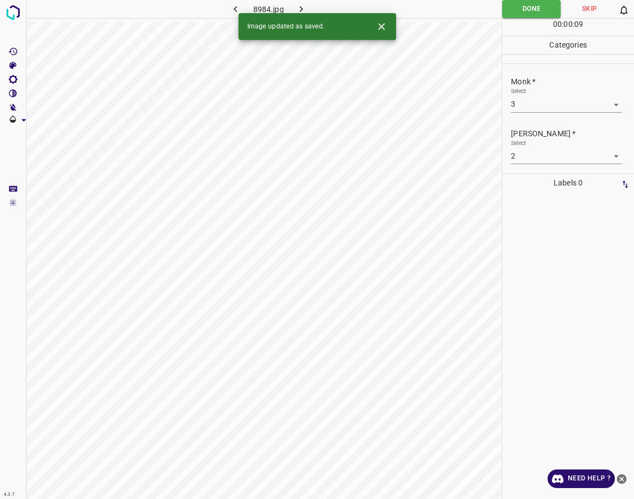
click at [303, 9] on icon "button" at bounding box center [300, 8] width 11 height 11
click at [524, 96] on div "Select ​" at bounding box center [566, 99] width 110 height 25
click at [524, 103] on body "4.3.7 rhinophyma52.jpg Done Skip 0 00 : 00 : 01 Categories Monk * Select ​ [PER…" at bounding box center [317, 249] width 634 height 499
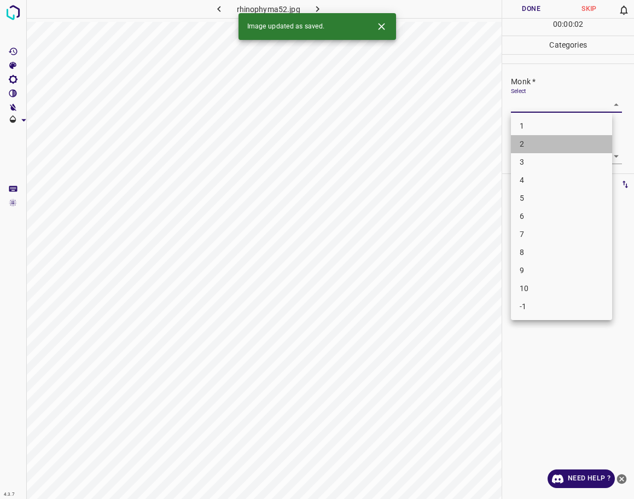
click at [524, 145] on li "2" at bounding box center [561, 144] width 101 height 18
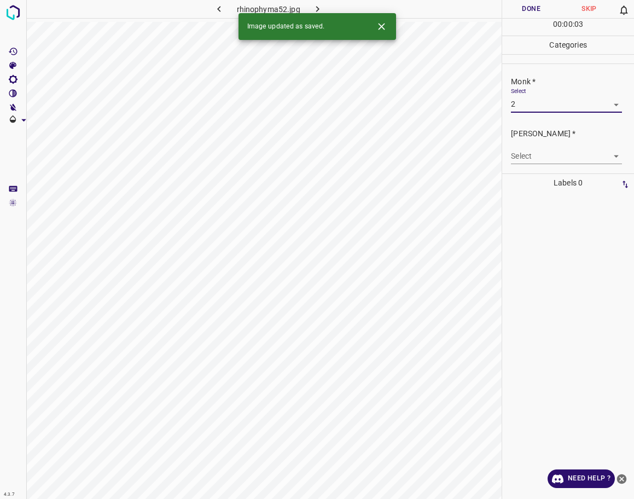
click at [524, 160] on body "4.3.7 rhinophyma52.jpg Done Skip 0 00 : 00 : 03 Categories Monk * Select 2 2 [P…" at bounding box center [317, 249] width 634 height 499
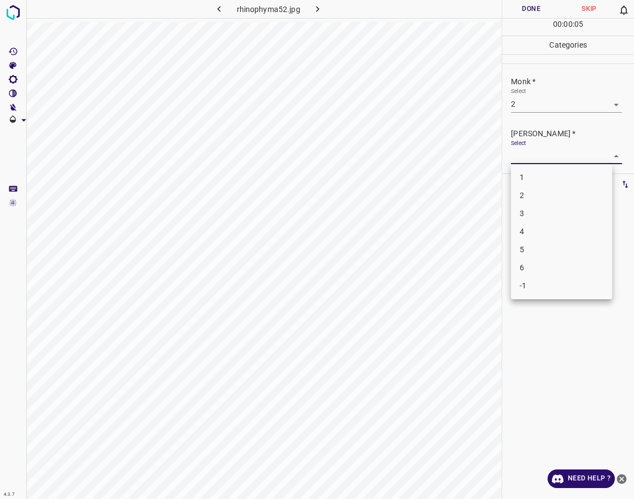
click at [524, 107] on div at bounding box center [317, 249] width 634 height 499
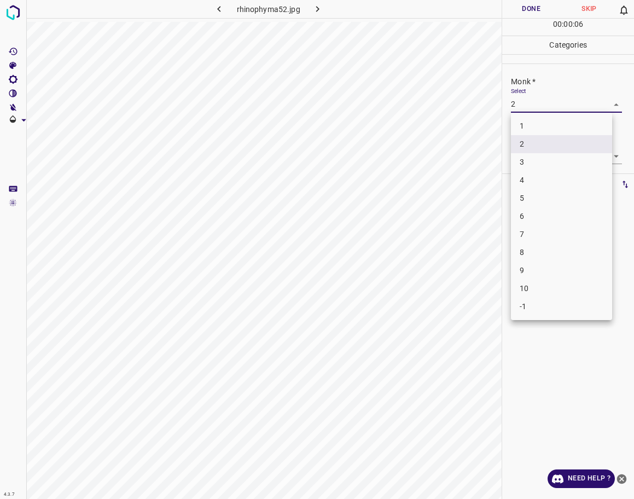
click at [524, 109] on body "4.3.7 rhinophyma52.jpg Done Skip 0 00 : 00 : 06 Categories Monk * Select 2 2 [P…" at bounding box center [317, 249] width 634 height 499
click at [524, 155] on li "3" at bounding box center [561, 162] width 101 height 18
type input "3"
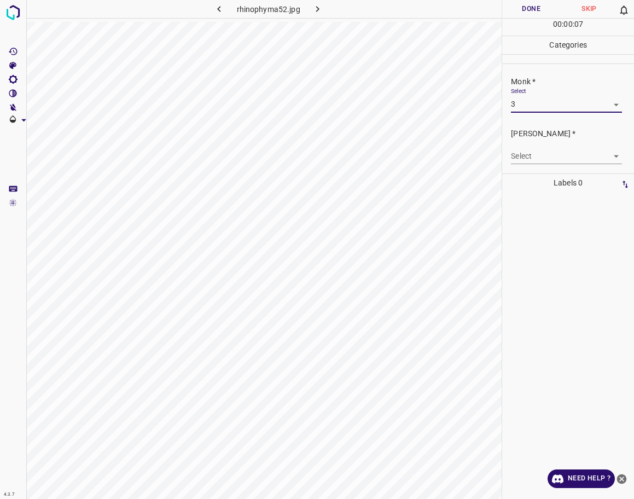
click at [524, 162] on body "4.3.7 rhinophyma52.jpg Done Skip 0 00 : 00 : 07 Categories Monk * Select 3 3 [P…" at bounding box center [317, 249] width 634 height 499
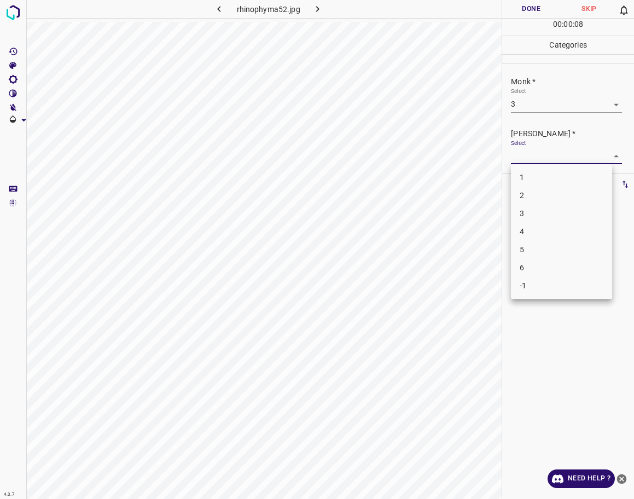
click at [524, 190] on li "2" at bounding box center [561, 195] width 101 height 18
type input "2"
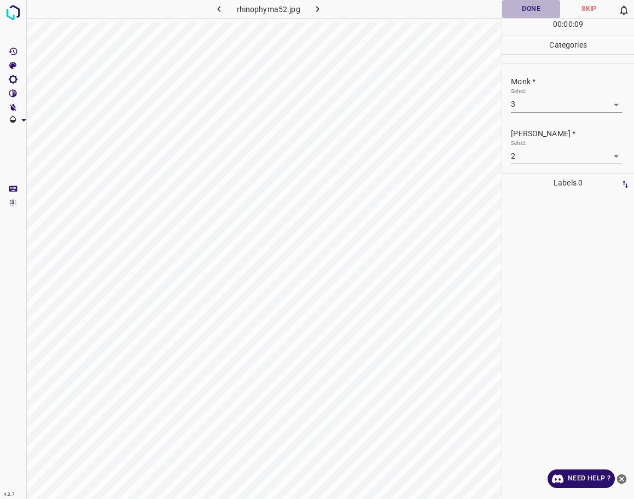
click at [524, 15] on button "Done" at bounding box center [531, 9] width 58 height 18
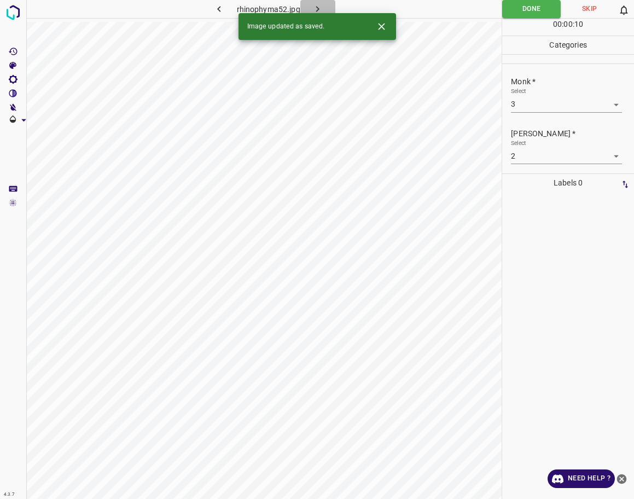
click at [315, 4] on icon "button" at bounding box center [317, 8] width 11 height 11
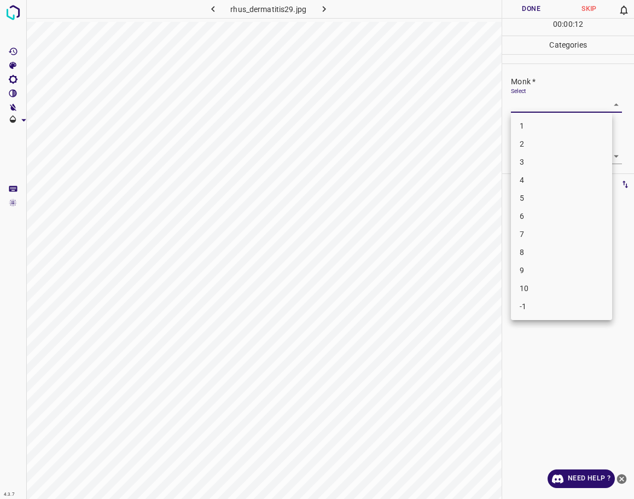
click at [524, 104] on body "4.3.7 rhus_dermatitis29.jpg Done Skip 0 00 : 00 : 12 Categories Monk * Select ​…" at bounding box center [317, 249] width 634 height 499
click at [524, 361] on div at bounding box center [317, 249] width 634 height 499
click at [524, 107] on body "4.3.7 rhus_dermatitis29.jpg Done Skip 0 00 : 00 : 22 Categories Monk * Select ​…" at bounding box center [317, 249] width 634 height 499
click at [524, 150] on li "2" at bounding box center [561, 144] width 101 height 18
type input "2"
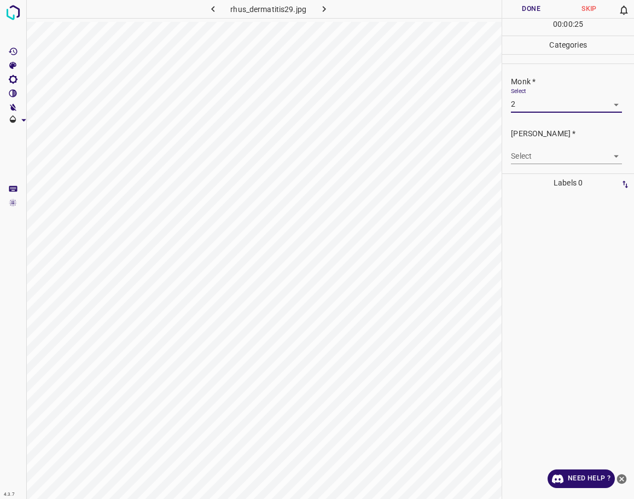
click at [524, 159] on body "4.3.7 rhus_dermatitis29.jpg Done Skip 0 00 : 00 : 25 Categories Monk * Select 2…" at bounding box center [317, 249] width 634 height 499
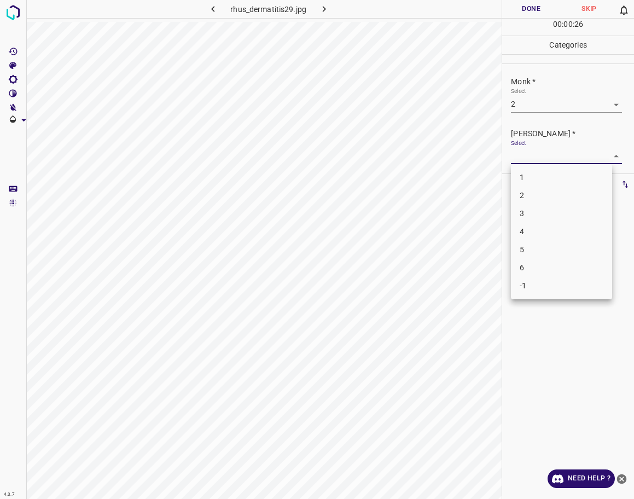
click at [524, 174] on li "1" at bounding box center [561, 177] width 101 height 18
type input "1"
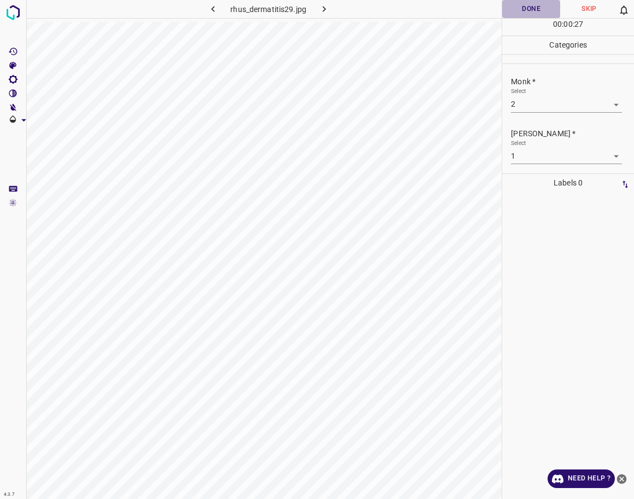
click at [524, 11] on button "Done" at bounding box center [531, 9] width 58 height 18
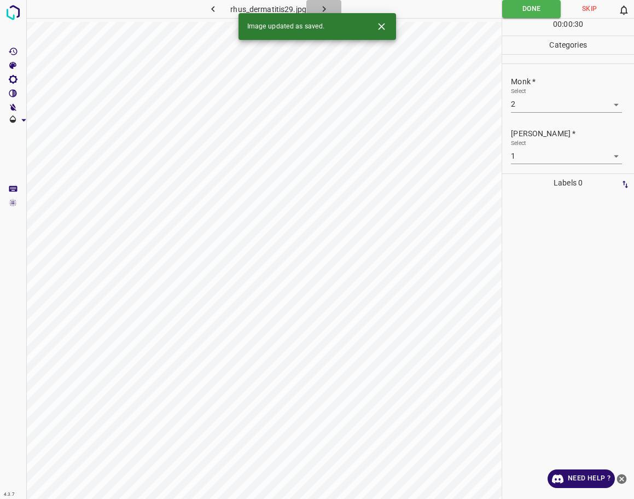
click at [324, 9] on icon "button" at bounding box center [323, 8] width 11 height 11
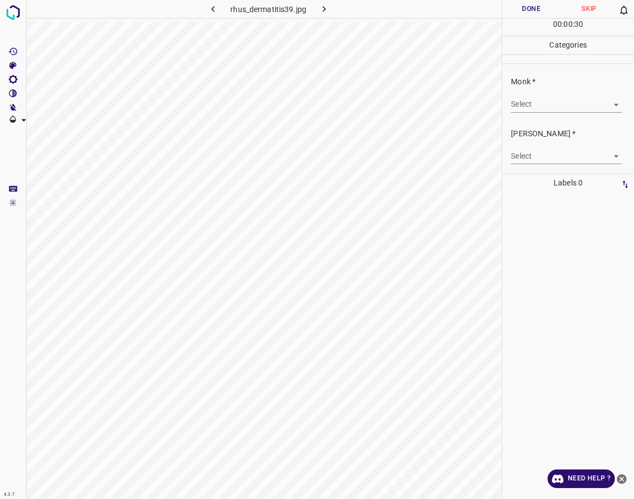
click at [521, 109] on body "4.3.7 rhus_dermatitis39.jpg Done Skip 0 00 : 00 : 30 Categories Monk * Select ​…" at bounding box center [317, 249] width 634 height 499
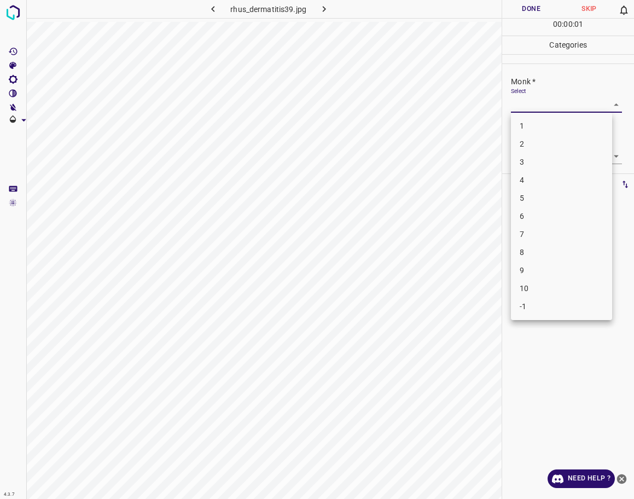
click at [524, 130] on li "1" at bounding box center [561, 126] width 101 height 18
type input "1"
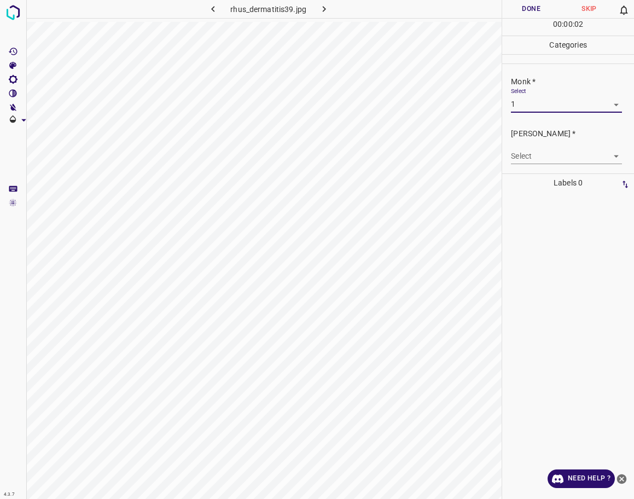
click at [524, 149] on body "4.3.7 rhus_dermatitis39.jpg Done Skip 0 00 : 00 : 02 Categories Monk * Select 1…" at bounding box center [317, 249] width 634 height 499
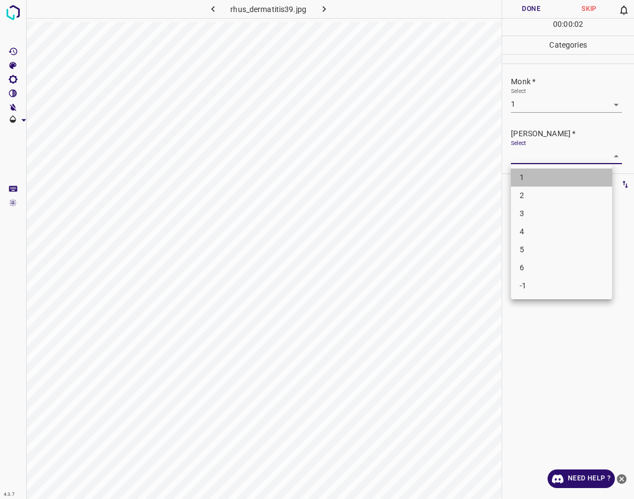
click at [524, 172] on li "1" at bounding box center [561, 177] width 101 height 18
type input "1"
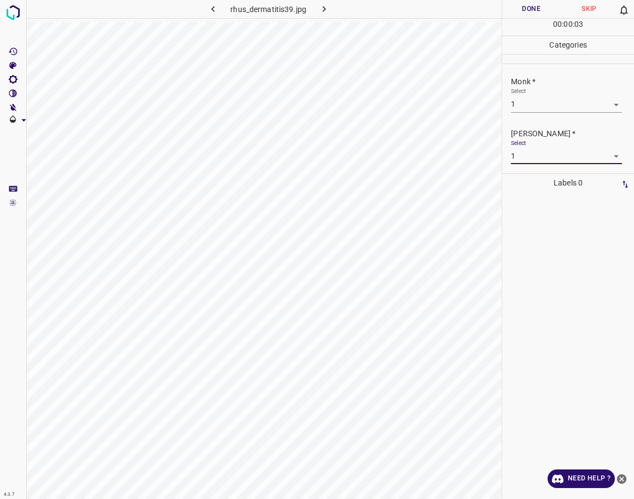
click at [518, 11] on button "Done" at bounding box center [531, 9] width 58 height 18
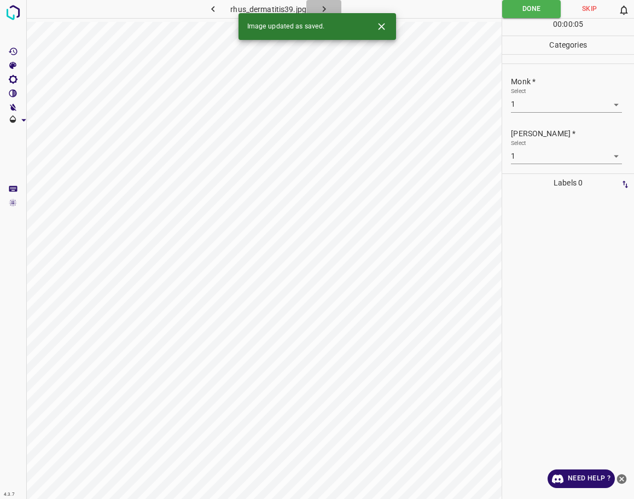
click at [330, 5] on button "button" at bounding box center [323, 9] width 35 height 18
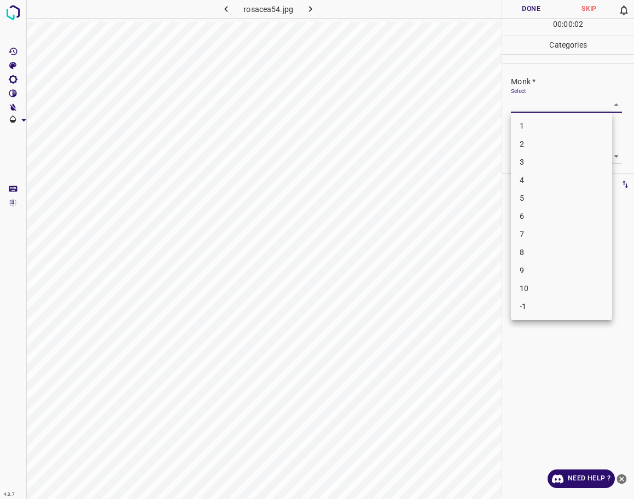
click at [524, 98] on body "4.3.7 rosacea54.jpg Done Skip 0 00 : 00 : 02 Categories Monk * Select ​ [PERSON…" at bounding box center [317, 249] width 634 height 499
drag, startPoint x: 545, startPoint y: 178, endPoint x: 546, endPoint y: 170, distance: 8.8
click at [524, 178] on li "4" at bounding box center [561, 180] width 101 height 18
type input "4"
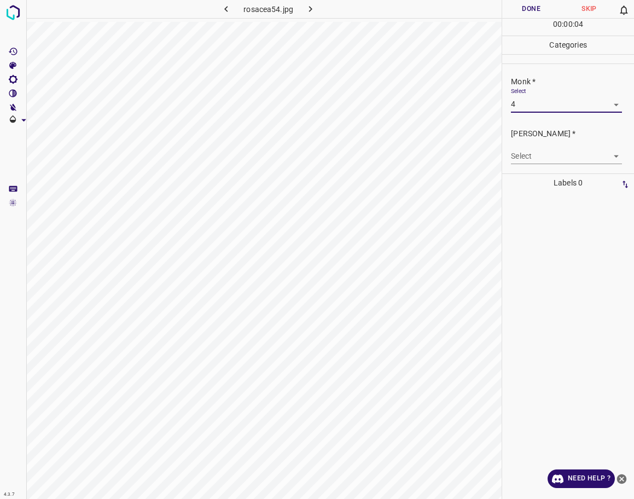
click at [524, 160] on body "4.3.7 rosacea54.jpg Done Skip 0 00 : 00 : 04 Categories Monk * Select 4 4 [PERS…" at bounding box center [317, 249] width 634 height 499
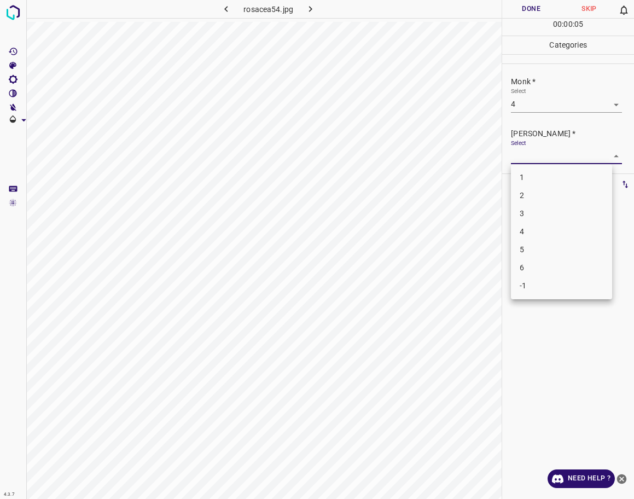
click at [524, 210] on li "3" at bounding box center [561, 214] width 101 height 18
type input "3"
click at [510, 16] on button "Done" at bounding box center [531, 9] width 58 height 18
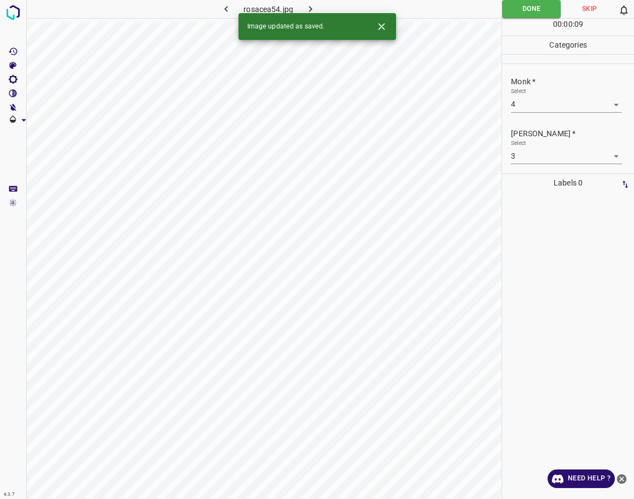
click at [314, 9] on icon "button" at bounding box center [310, 8] width 11 height 11
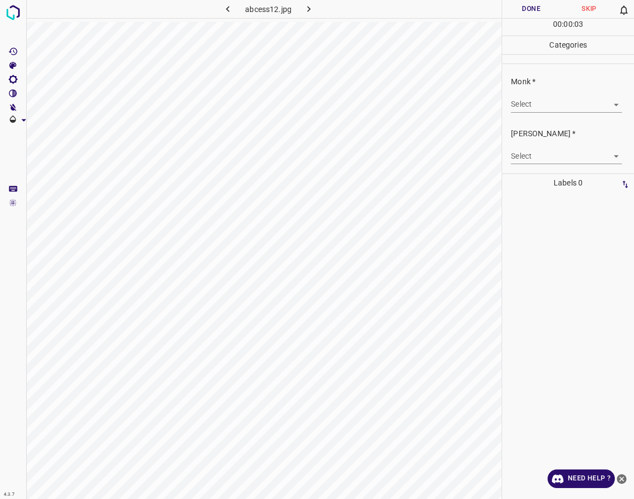
click at [524, 103] on body "4.3.7 abcess12.jpg Done Skip 0 00 : 00 : 03 Categories Monk * Select ​ [PERSON_…" at bounding box center [317, 249] width 634 height 499
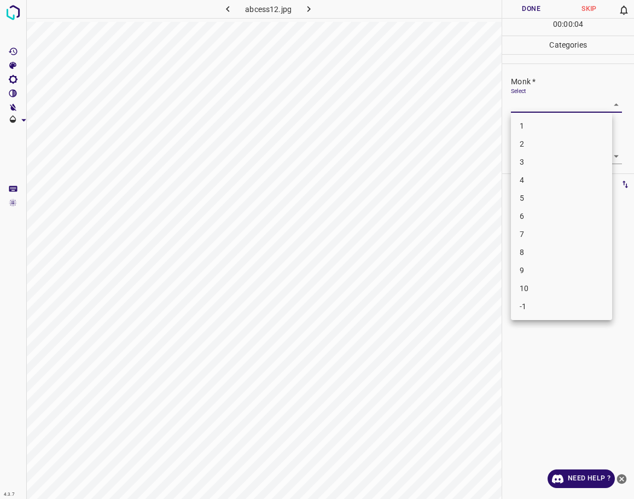
click at [524, 124] on li "1" at bounding box center [561, 126] width 101 height 18
type input "1"
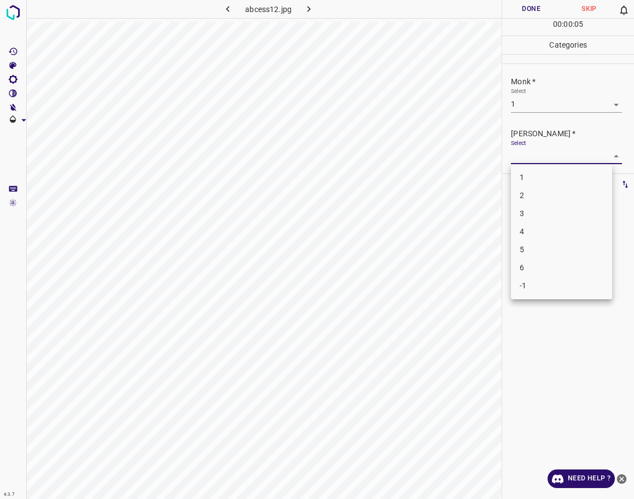
click at [524, 151] on body "4.3.7 abcess12.jpg Done Skip 0 00 : 00 : 05 Categories Monk * Select 1 1 [PERSO…" at bounding box center [317, 249] width 634 height 499
click at [524, 173] on li "1" at bounding box center [561, 177] width 101 height 18
type input "1"
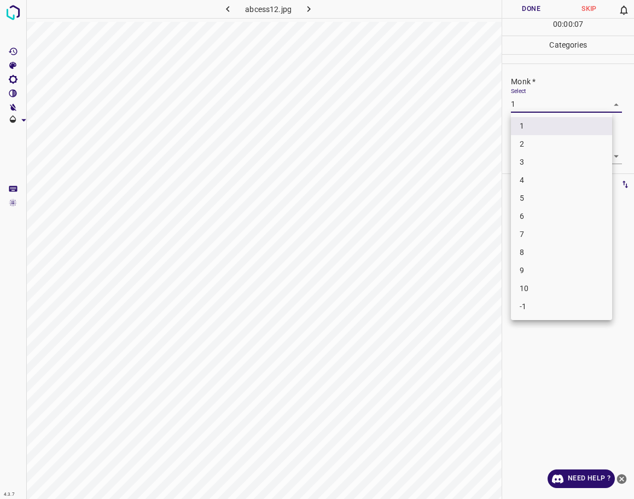
click at [524, 103] on body "4.3.7 abcess12.jpg Done Skip 0 00 : 00 : 07 Categories Monk * Select 1 1 [PERSO…" at bounding box center [317, 249] width 634 height 499
click at [524, 144] on li "2" at bounding box center [561, 144] width 101 height 18
type input "2"
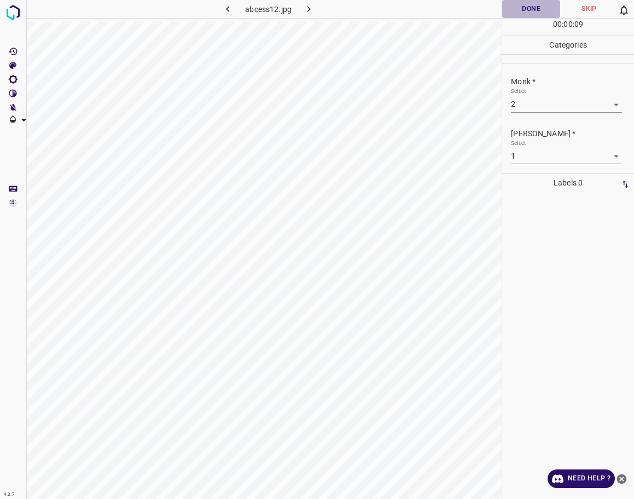
click at [523, 15] on button "Done" at bounding box center [531, 9] width 58 height 18
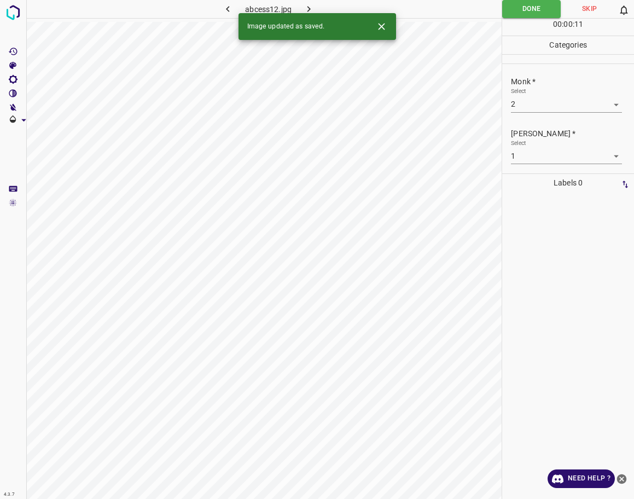
click at [311, 7] on icon "button" at bounding box center [308, 8] width 11 height 11
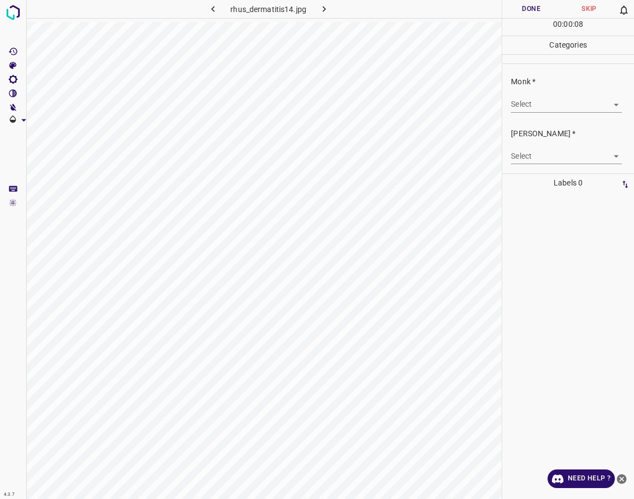
click at [524, 106] on body "4.3.7 rhus_dermatitis14.jpg Done Skip 0 00 : 00 : 08 Categories Monk * Select ​…" at bounding box center [317, 249] width 634 height 499
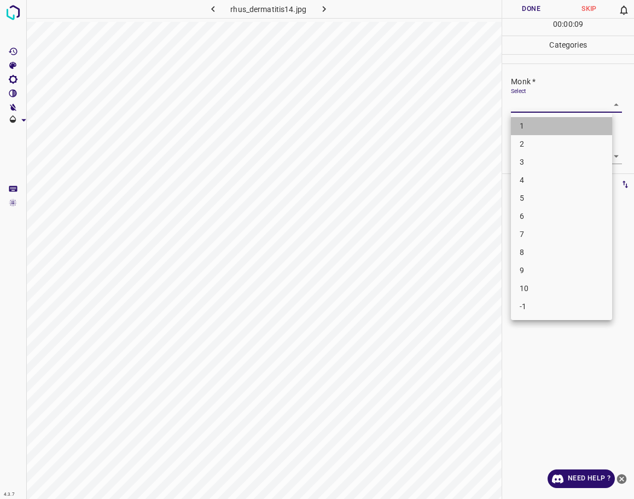
click at [524, 125] on li "1" at bounding box center [561, 126] width 101 height 18
type input "1"
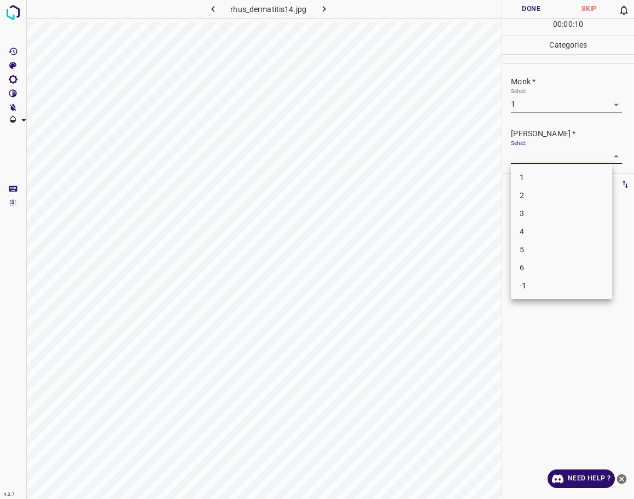
click at [524, 153] on body "4.3.7 rhus_dermatitis14.jpg Done Skip 0 00 : 00 : 10 Categories Monk * Select 1…" at bounding box center [317, 249] width 634 height 499
click at [523, 171] on li "1" at bounding box center [561, 177] width 101 height 18
type input "1"
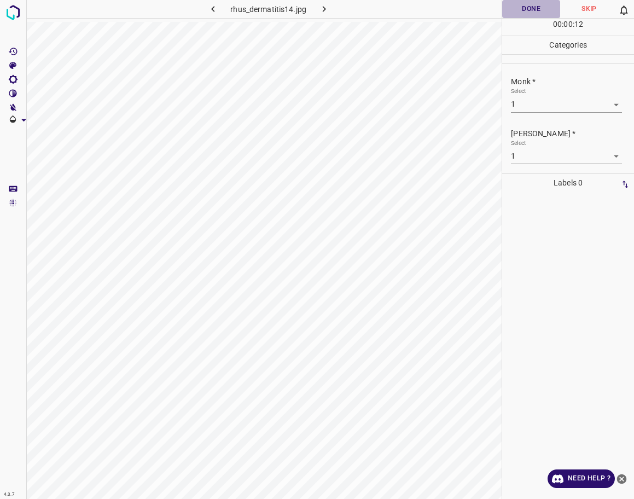
click at [523, 15] on button "Done" at bounding box center [531, 9] width 58 height 18
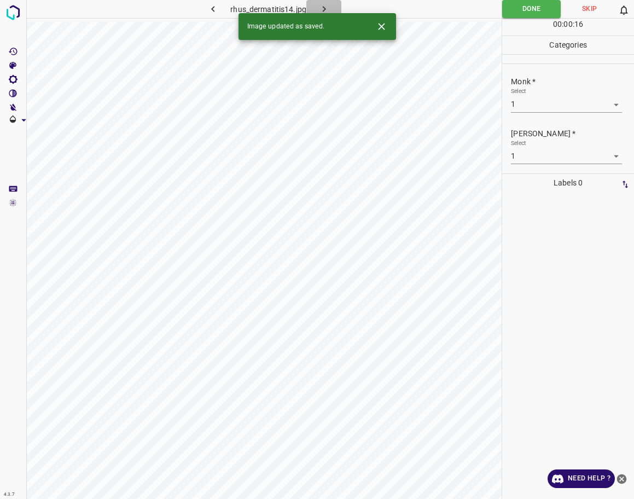
click at [323, 10] on icon "button" at bounding box center [323, 9] width 3 height 6
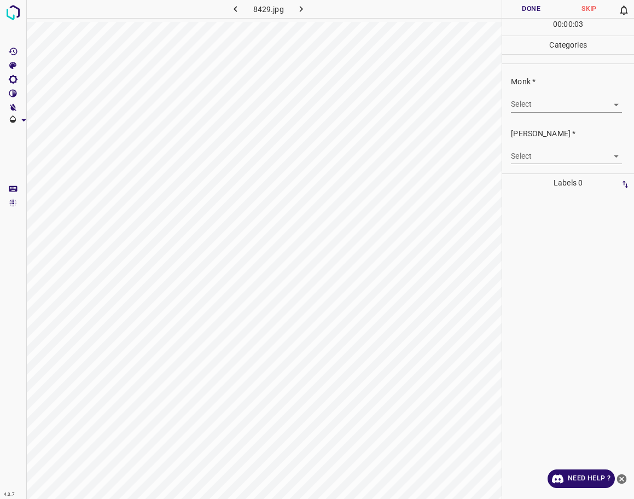
click at [524, 108] on body "4.3.7 8429.jpg Done Skip 0 00 : 00 : 03 Categories Monk * Select ​ [PERSON_NAME…" at bounding box center [317, 249] width 634 height 499
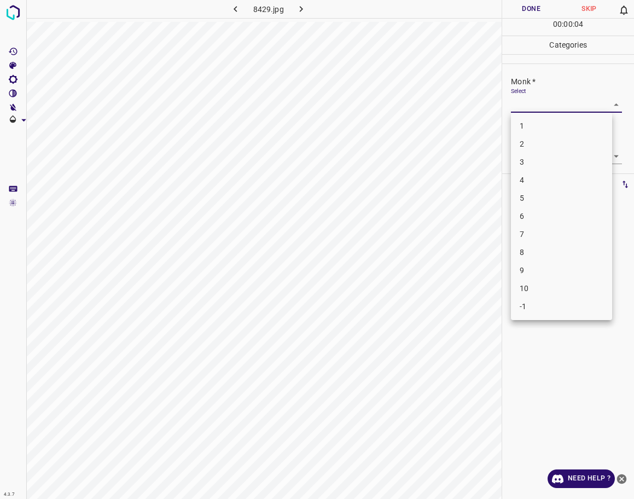
click at [524, 195] on li "5" at bounding box center [561, 198] width 101 height 18
type input "5"
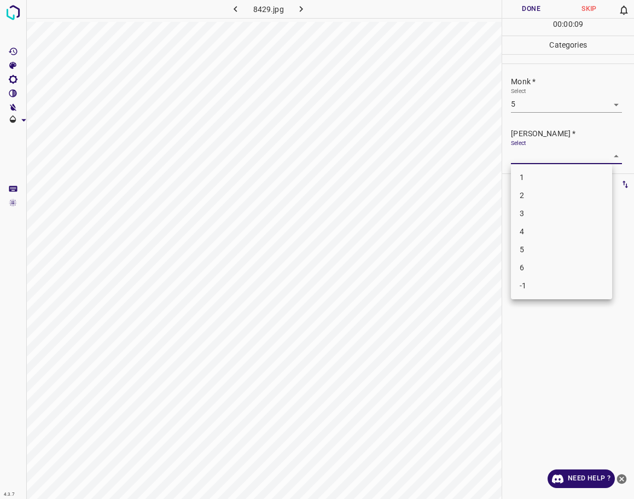
click at [524, 159] on body "4.3.7 8429.jpg Done Skip 0 00 : 00 : 09 Categories Monk * Select 5 5 [PERSON_NA…" at bounding box center [317, 249] width 634 height 499
click at [524, 249] on li "5" at bounding box center [561, 250] width 101 height 18
type input "5"
click at [524, 106] on body "4.3.7 8429.jpg Done Skip 0 00 : 00 : 16 Categories Monk * Select 5 5 [PERSON_NA…" at bounding box center [317, 249] width 634 height 499
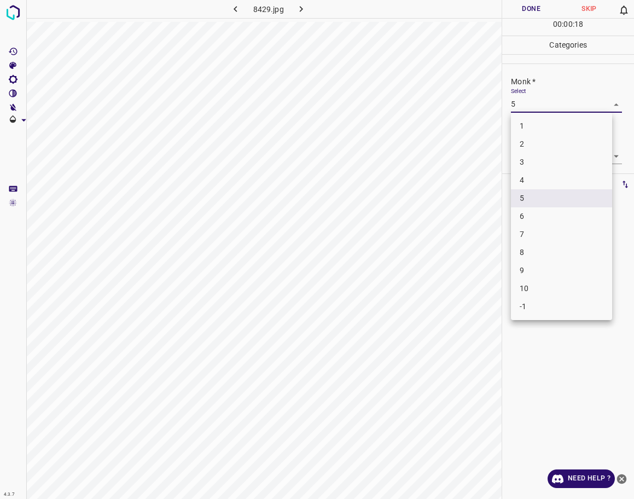
click at [524, 252] on li "8" at bounding box center [561, 252] width 101 height 18
type input "8"
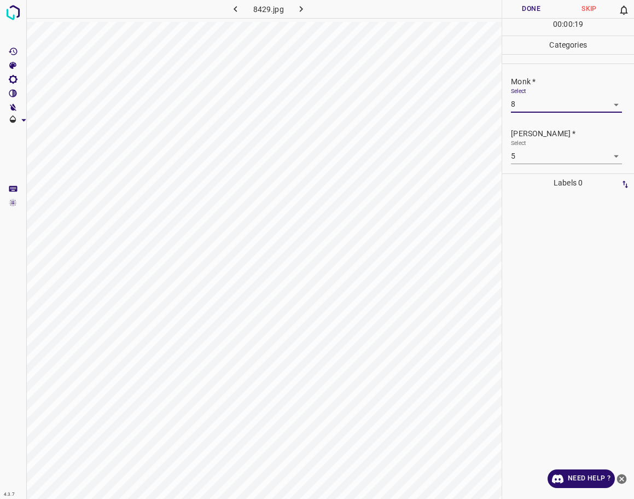
click at [524, 9] on button "Done" at bounding box center [531, 9] width 58 height 18
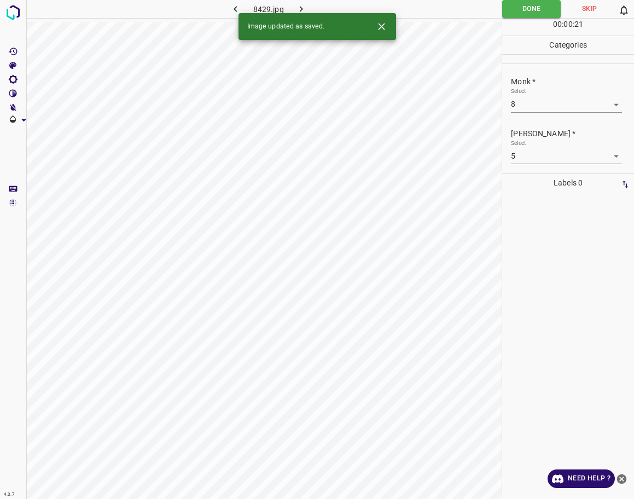
click at [302, 9] on icon "button" at bounding box center [301, 9] width 3 height 6
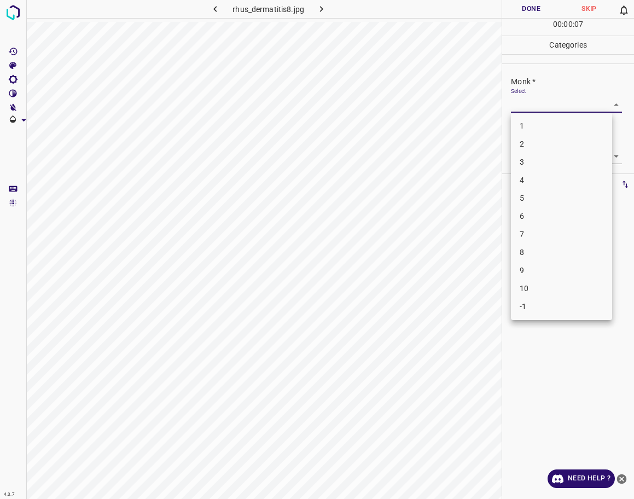
click at [524, 112] on body "4.3.7 rhus_dermatitis8.jpg Done Skip 0 00 : 00 : 07 Categories Monk * Select ​ …" at bounding box center [317, 249] width 634 height 499
click at [524, 177] on li "4" at bounding box center [561, 180] width 101 height 18
type input "4"
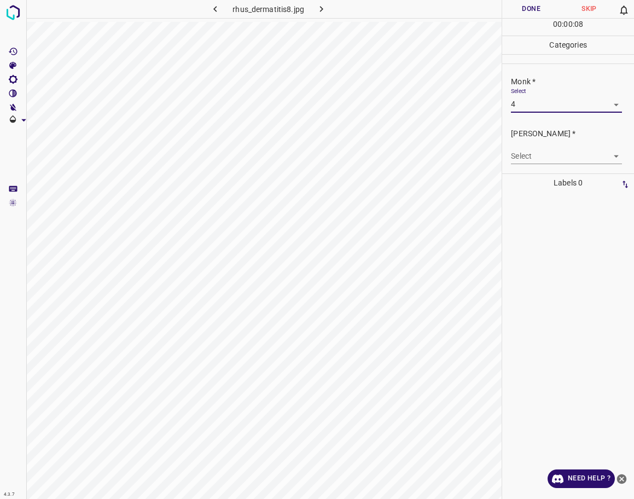
click at [524, 162] on body "4.3.7 rhus_dermatitis8.jpg Done Skip 0 00 : 00 : 08 Categories Monk * Select 4 …" at bounding box center [317, 249] width 634 height 499
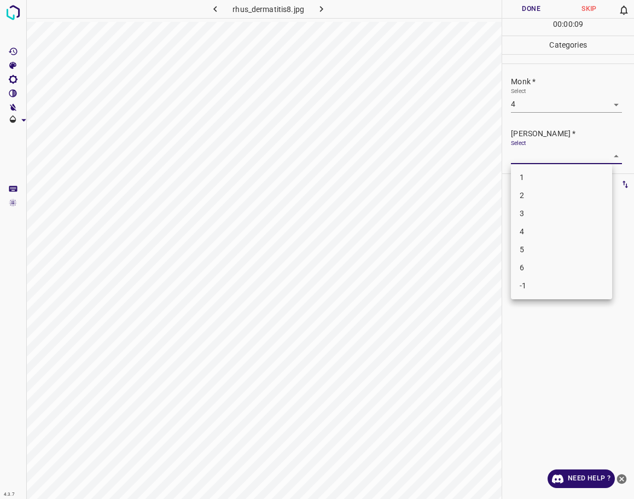
click at [524, 207] on li "3" at bounding box center [561, 214] width 101 height 18
type input "3"
click at [524, 14] on button "Done" at bounding box center [531, 9] width 58 height 18
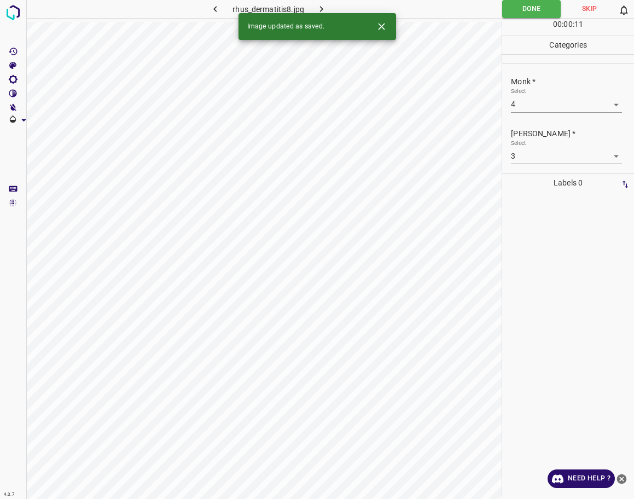
click at [319, 10] on icon "button" at bounding box center [321, 8] width 11 height 11
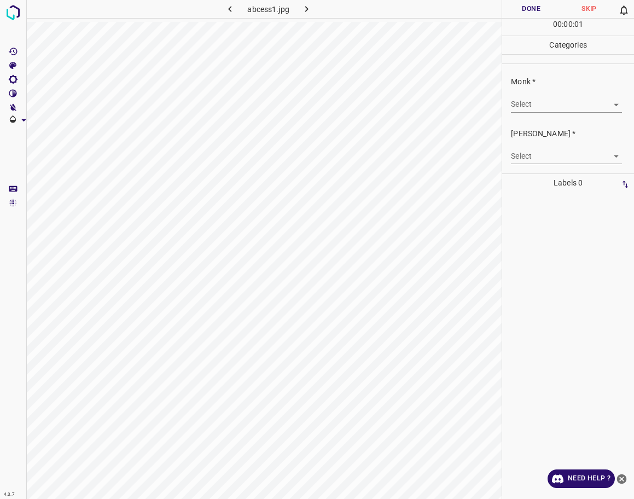
click at [524, 102] on body "4.3.7 abcess1.jpg Done Skip 0 00 : 00 : 01 Categories Monk * Select ​ [PERSON_N…" at bounding box center [317, 249] width 634 height 499
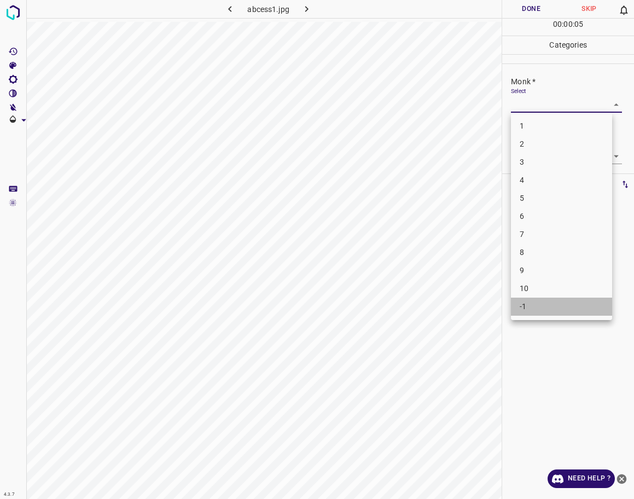
click at [524, 301] on li "-1" at bounding box center [561, 306] width 101 height 18
type input "-1"
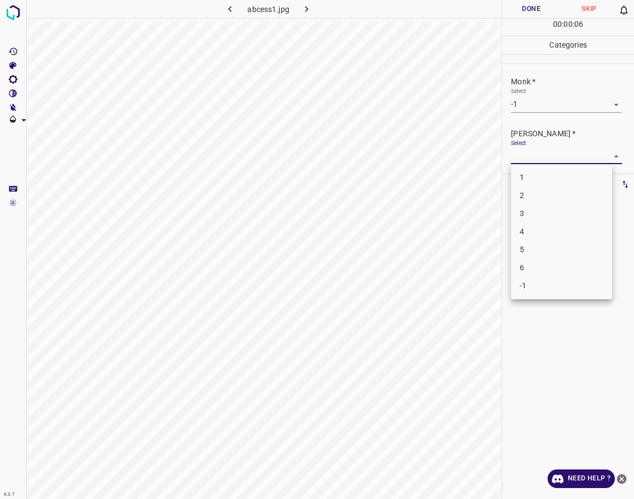
click at [524, 158] on body "4.3.7 abcess1.jpg Done Skip 0 00 : 00 : 06 Categories Monk * Select -1 -1 [PERS…" at bounding box center [317, 249] width 634 height 499
click at [524, 287] on li "-1" at bounding box center [561, 286] width 101 height 18
type input "-1"
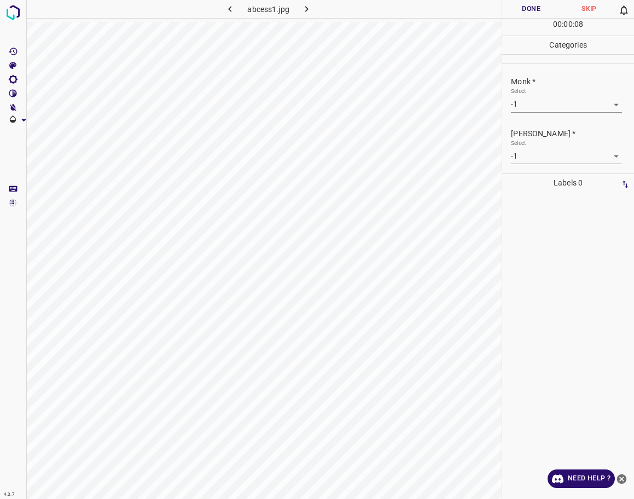
click at [524, 18] on hr at bounding box center [568, 18] width 132 height 1
click at [523, 10] on button "Done" at bounding box center [531, 9] width 58 height 18
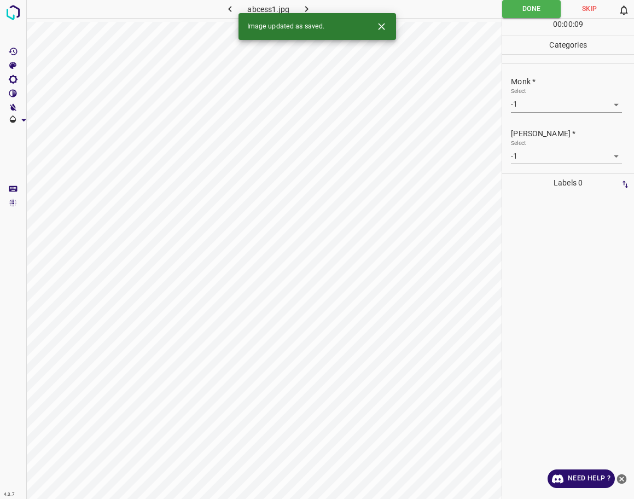
click at [308, 6] on icon "button" at bounding box center [306, 8] width 11 height 11
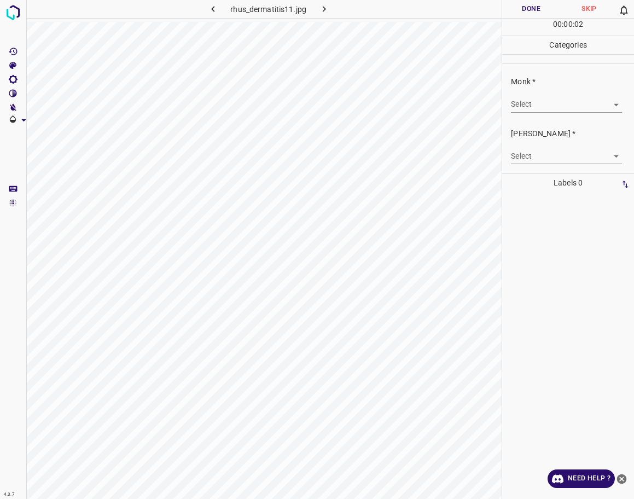
click at [524, 109] on body "4.3.7 rhus_dermatitis11.jpg Done Skip 0 00 : 00 : 02 Categories Monk * Select ​…" at bounding box center [317, 249] width 634 height 499
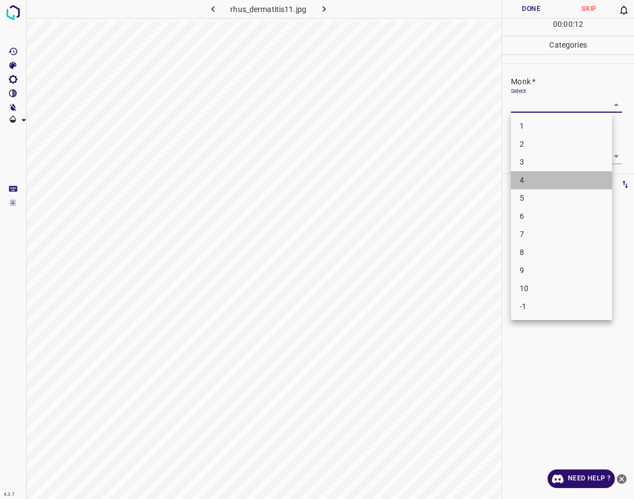
click at [524, 182] on li "4" at bounding box center [561, 180] width 101 height 18
type input "4"
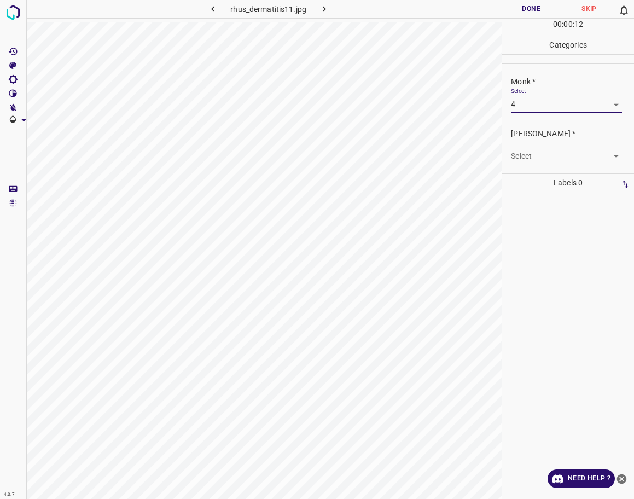
click at [524, 157] on body "4.3.7 rhus_dermatitis11.jpg Done Skip 0 00 : 00 : 12 Categories Monk * Select 4…" at bounding box center [317, 249] width 634 height 499
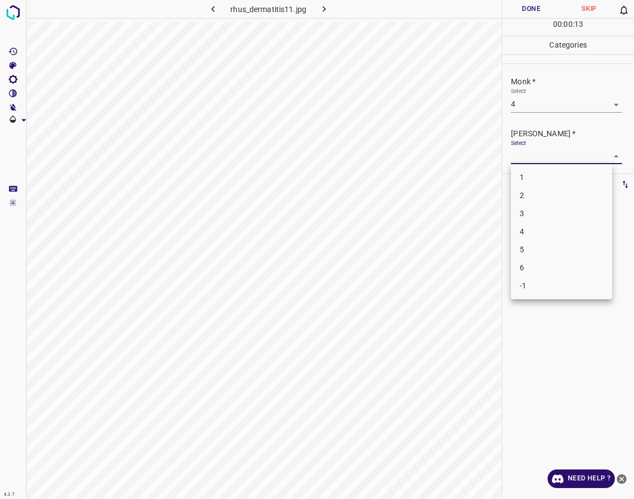
click at [524, 209] on li "3" at bounding box center [561, 214] width 101 height 18
type input "3"
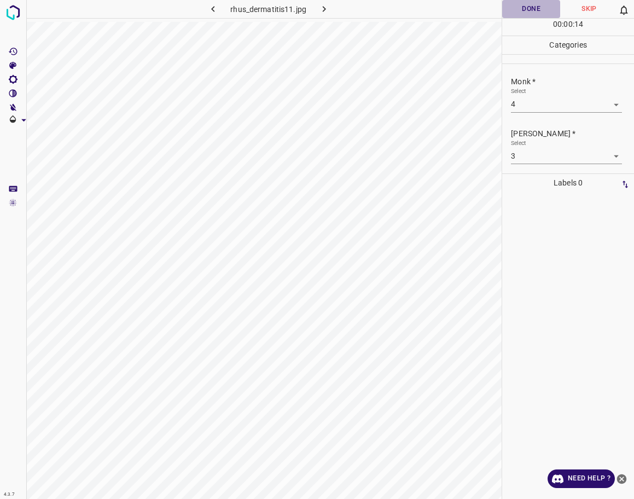
click at [524, 4] on button "Done" at bounding box center [531, 9] width 58 height 18
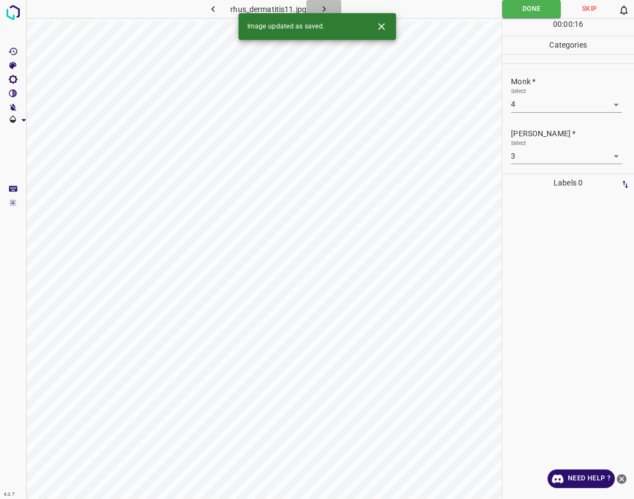
click at [322, 5] on icon "button" at bounding box center [323, 8] width 11 height 11
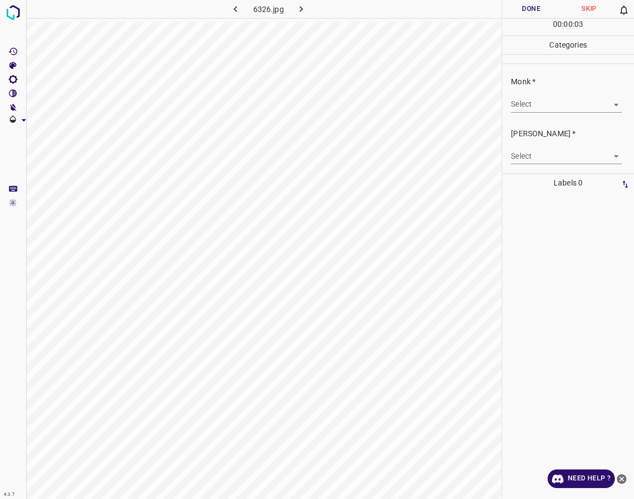
click at [524, 106] on body "4.3.7 6326.jpg Done Skip 0 00 : 00 : 03 Categories Monk * Select ​ [PERSON_NAME…" at bounding box center [317, 249] width 634 height 499
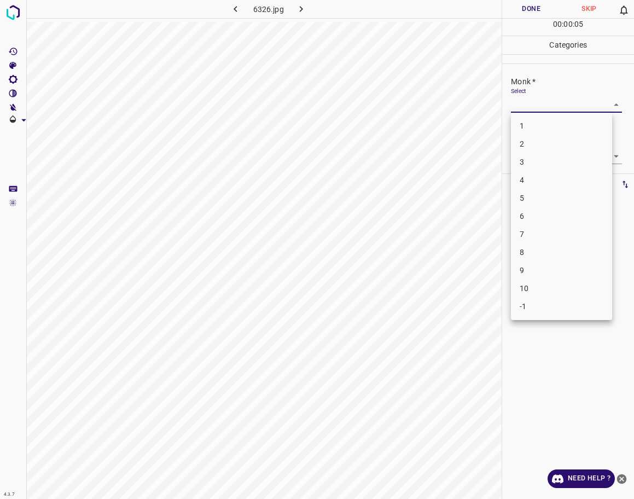
click at [524, 213] on li "6" at bounding box center [561, 216] width 101 height 18
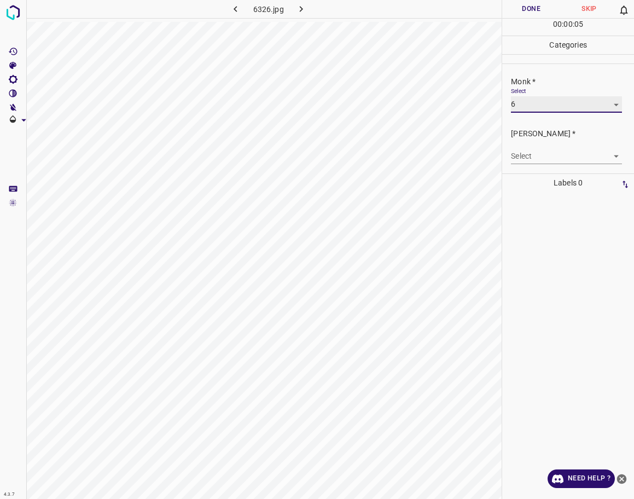
type input "6"
click at [524, 159] on body "4.3.7 6326.jpg Done Skip 0 00 : 00 : 06 Categories Monk * Select 6 6 [PERSON_NA…" at bounding box center [317, 249] width 634 height 499
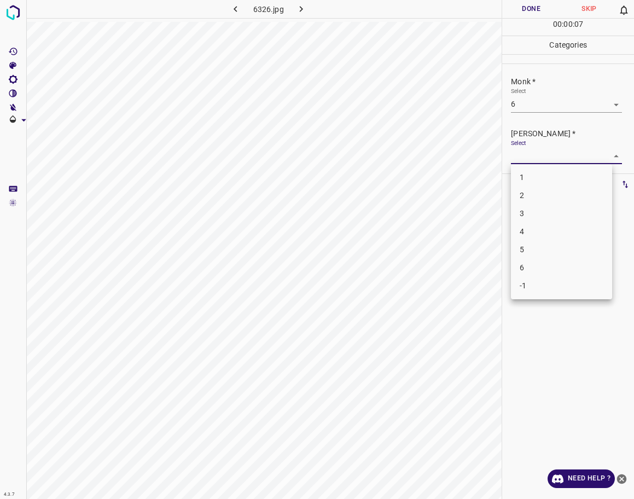
click at [524, 250] on li "5" at bounding box center [561, 250] width 101 height 18
type input "5"
click at [518, 15] on button "Done" at bounding box center [531, 9] width 58 height 18
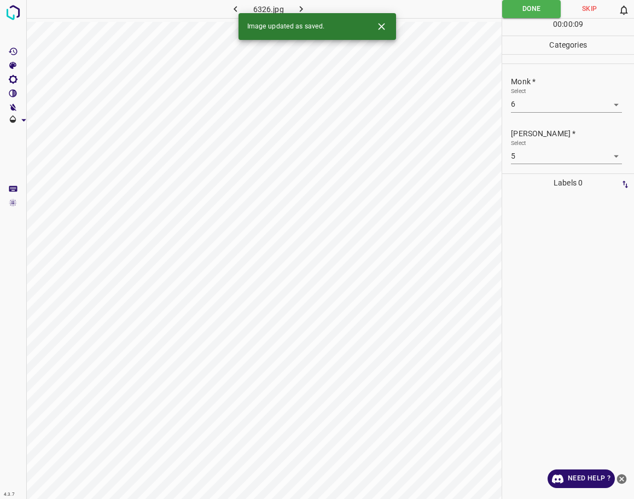
click at [301, 8] on icon "button" at bounding box center [301, 9] width 3 height 6
click at [524, 97] on body "4.3.7 rhus_dermatitis18.jpg Done Skip 0 00 : 00 : 10 Categories Monk * Select ​…" at bounding box center [317, 249] width 634 height 499
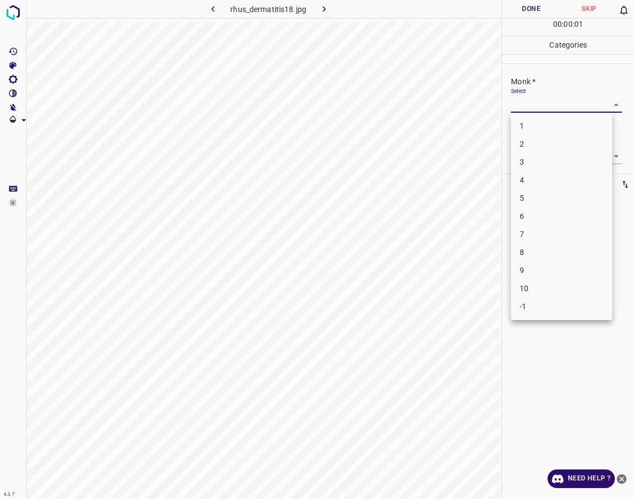
click at [524, 142] on li "2" at bounding box center [561, 144] width 101 height 18
type input "2"
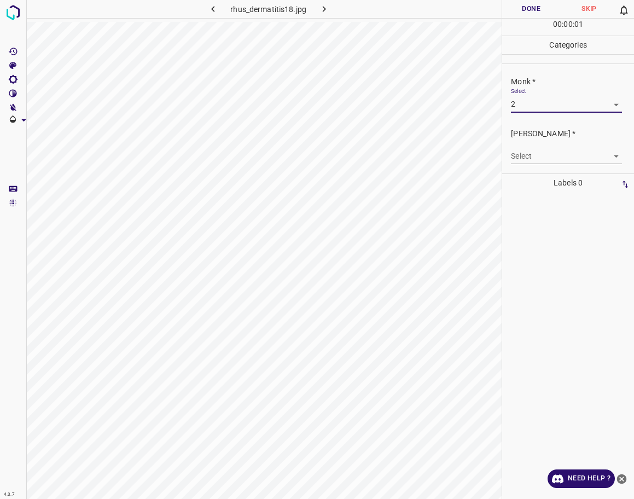
click at [524, 152] on body "4.3.7 rhus_dermatitis18.jpg Done Skip 0 00 : 00 : 01 Categories Monk * Select 2…" at bounding box center [317, 249] width 634 height 499
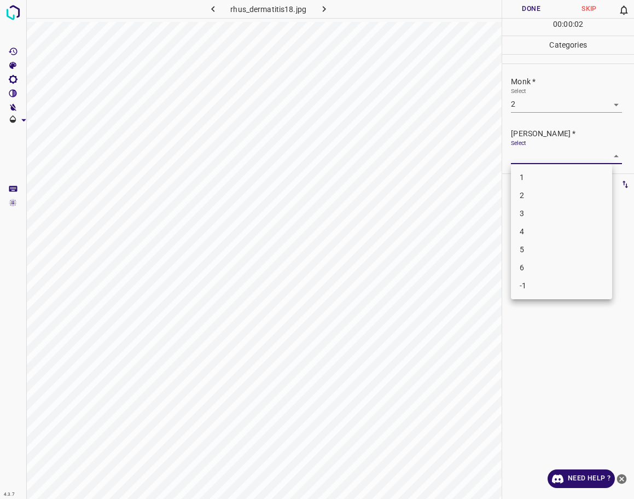
click at [524, 177] on li "1" at bounding box center [561, 177] width 101 height 18
type input "1"
click at [524, 8] on button "Done" at bounding box center [531, 9] width 58 height 18
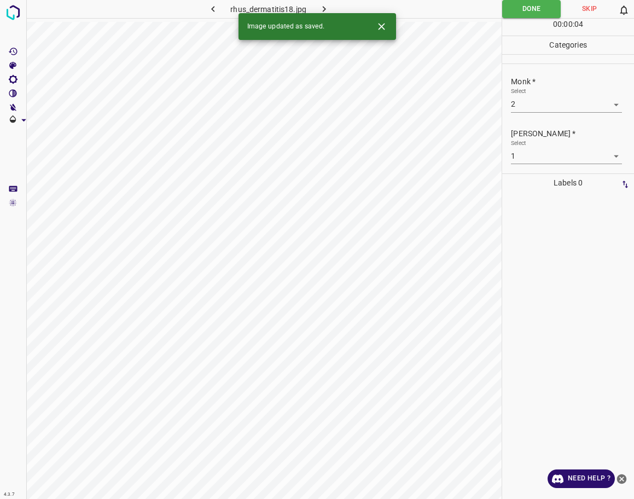
click at [324, 3] on icon "button" at bounding box center [323, 8] width 11 height 11
click at [524, 102] on body "4.3.7 6377.jpg Done Skip 0 00 : 00 : 04 Categories Monk * Select ​ [PERSON_NAME…" at bounding box center [317, 249] width 634 height 499
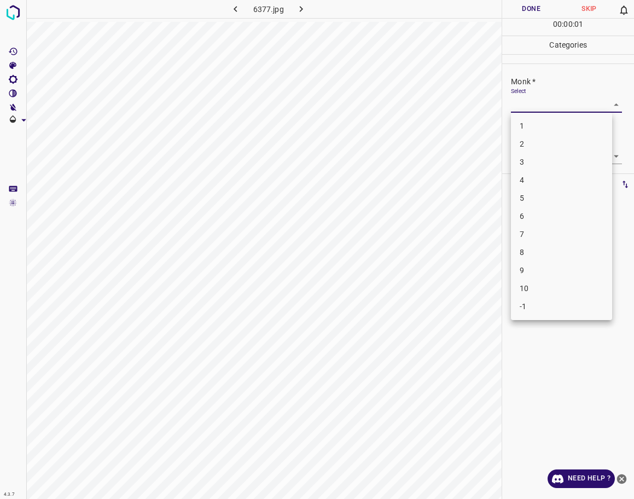
click at [524, 141] on li "2" at bounding box center [561, 144] width 101 height 18
type input "2"
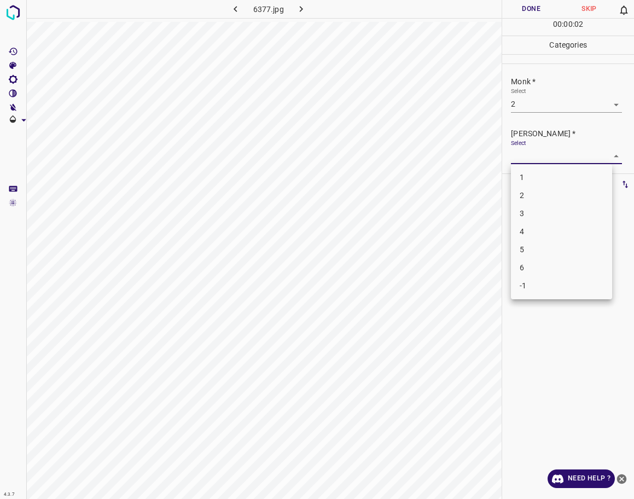
click at [524, 148] on body "4.3.7 6377.jpg Done Skip 0 00 : 00 : 02 Categories Monk * Select 2 2 [PERSON_NA…" at bounding box center [317, 249] width 634 height 499
click at [524, 172] on li "1" at bounding box center [561, 177] width 101 height 18
type input "1"
click at [524, 15] on button "Done" at bounding box center [531, 9] width 58 height 18
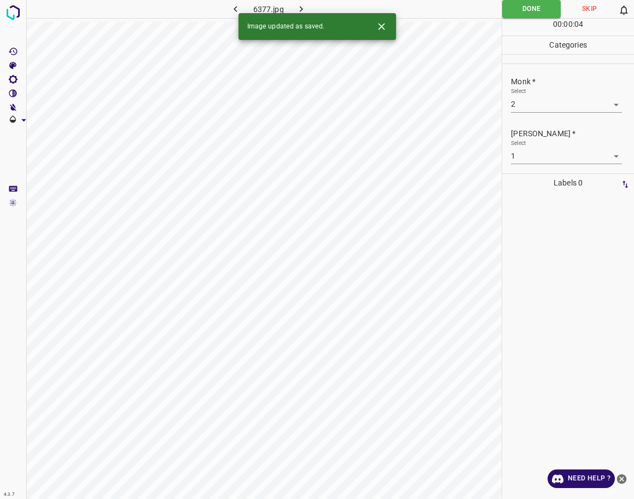
click at [302, 10] on icon "button" at bounding box center [300, 8] width 11 height 11
click at [524, 102] on body "4.3.7 rosacea50.jpg Done Skip 0 00 : 00 : 05 Categories Monk * Select ​ [PERSON…" at bounding box center [317, 249] width 634 height 499
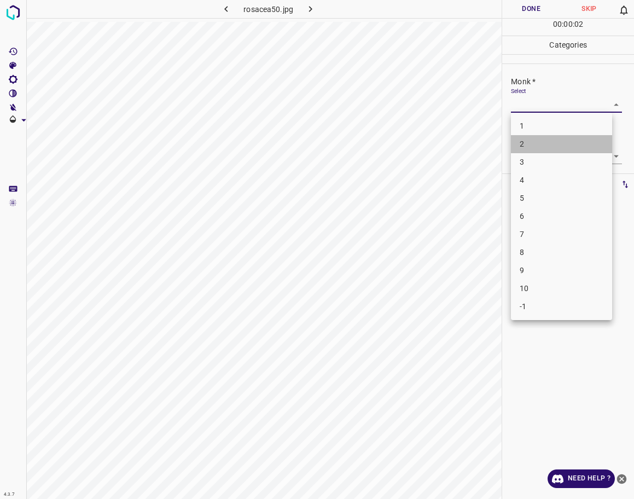
click at [524, 147] on li "2" at bounding box center [561, 144] width 101 height 18
type input "2"
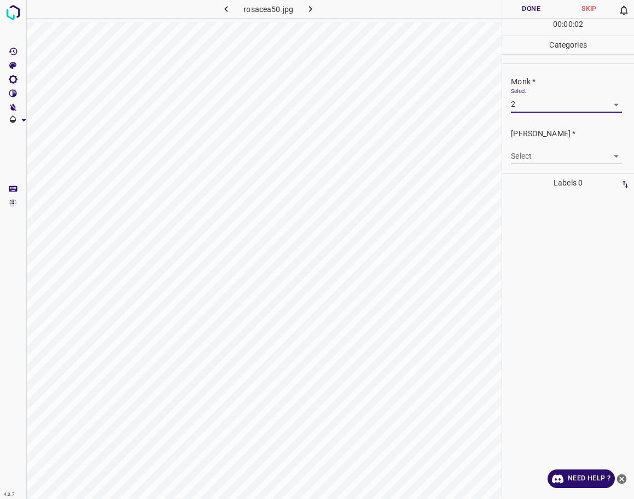
click at [524, 138] on p "[PERSON_NAME] *" at bounding box center [572, 133] width 123 height 11
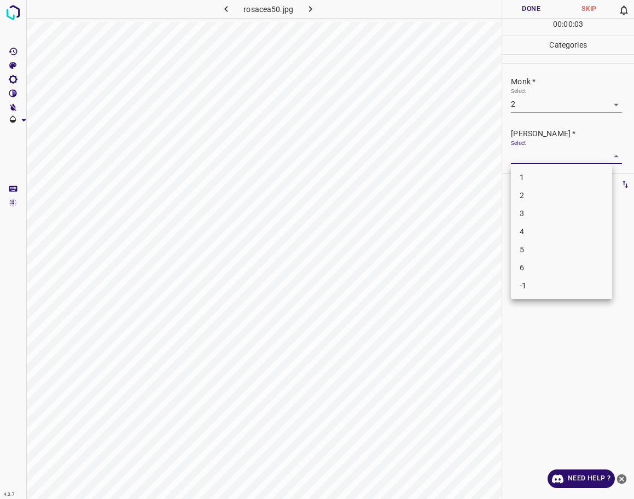
click at [524, 153] on body "4.3.7 rosacea50.jpg Done Skip 0 00 : 00 : 03 Categories Monk * Select 2 2 [PERS…" at bounding box center [317, 249] width 634 height 499
click at [524, 173] on li "1" at bounding box center [561, 177] width 101 height 18
type input "1"
click at [524, 11] on button "Done" at bounding box center [531, 9] width 58 height 18
